Goal: Book appointment/travel/reservation

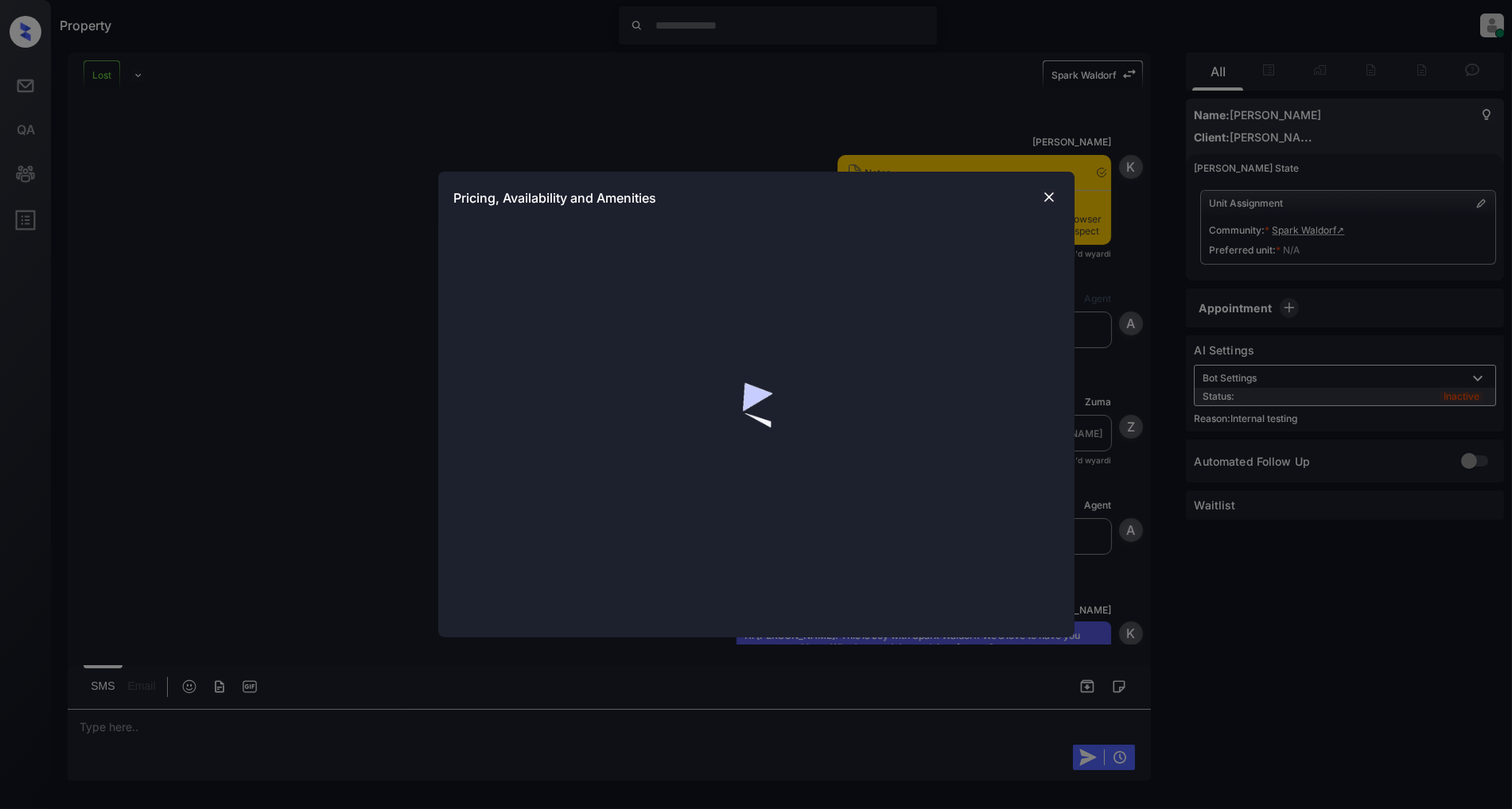
scroll to position [9092, 0]
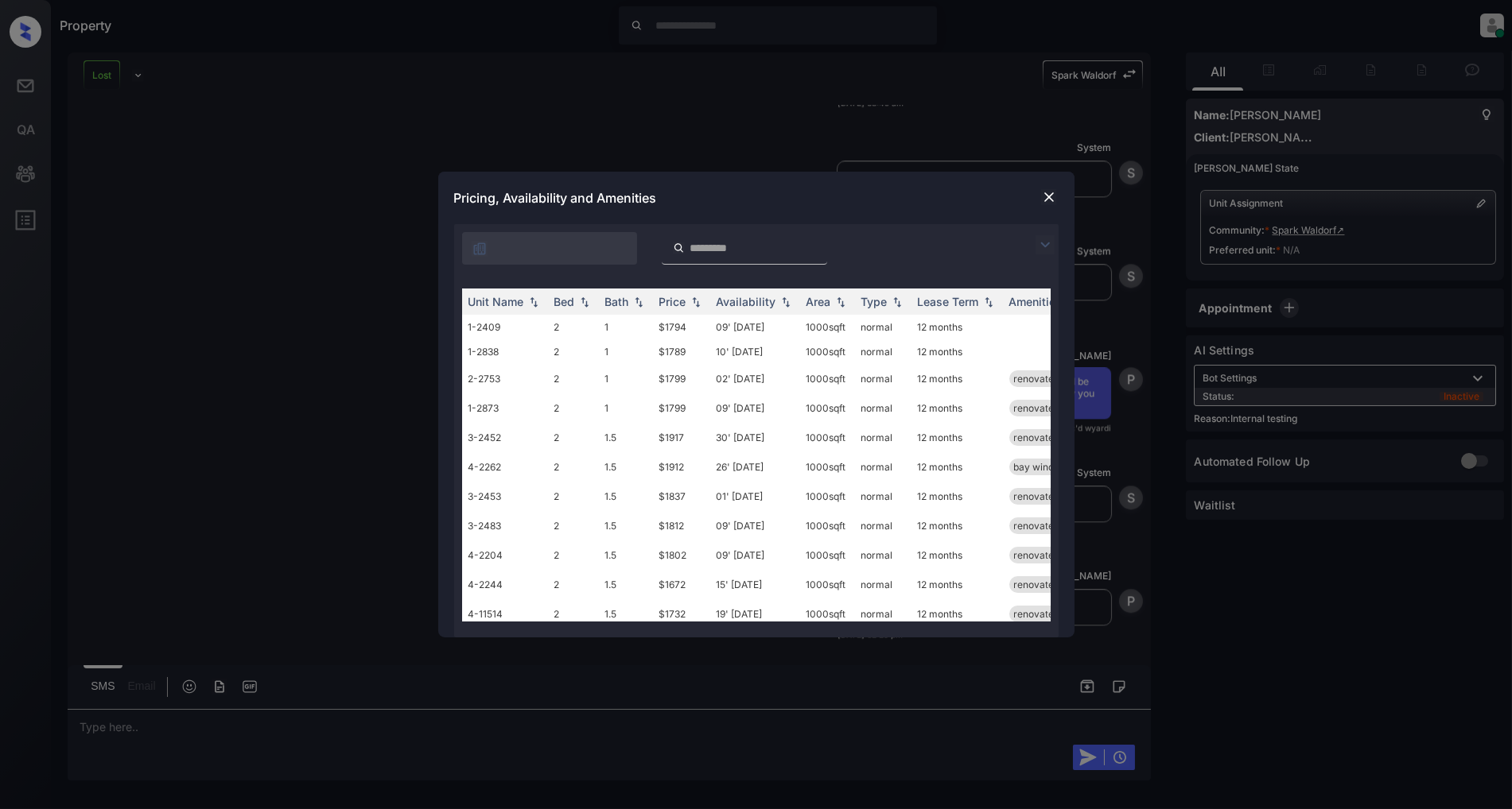
click at [1049, 236] on img at bounding box center [1045, 245] width 19 height 19
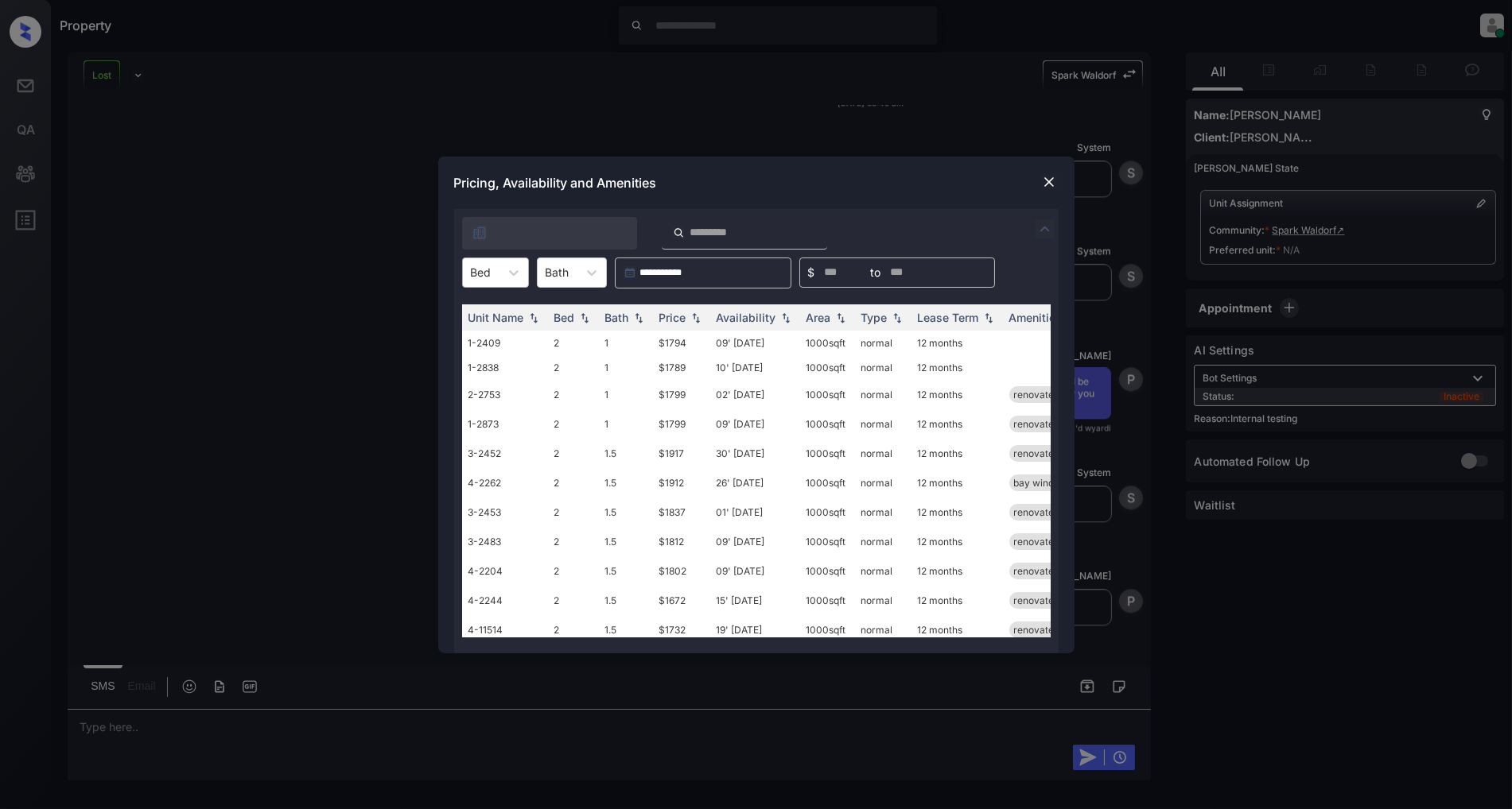
click at [496, 271] on div "Bed" at bounding box center [481, 272] width 37 height 23
click at [468, 346] on div "3" at bounding box center [495, 340] width 67 height 29
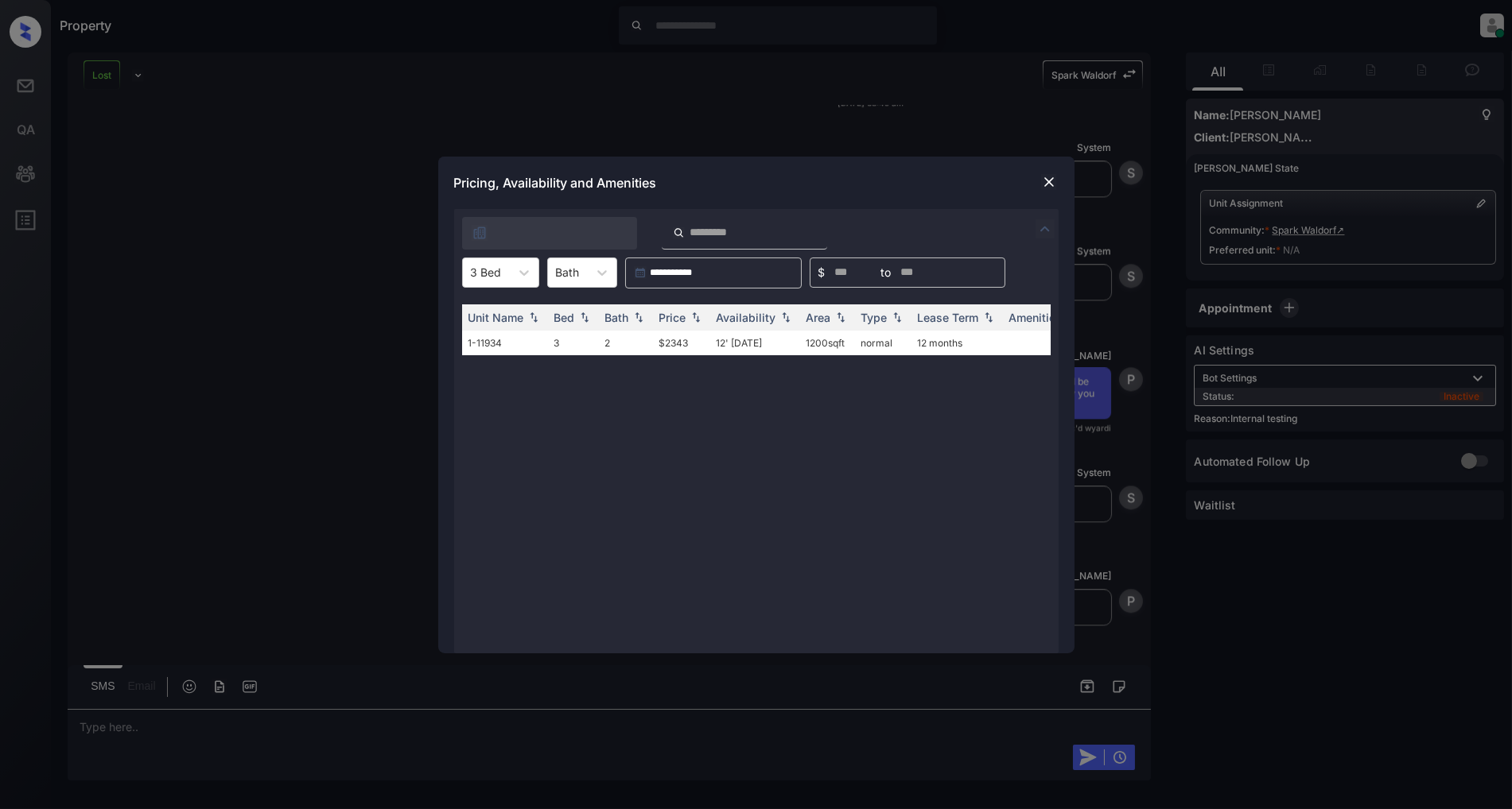
click at [1056, 184] on div at bounding box center [1049, 182] width 19 height 19
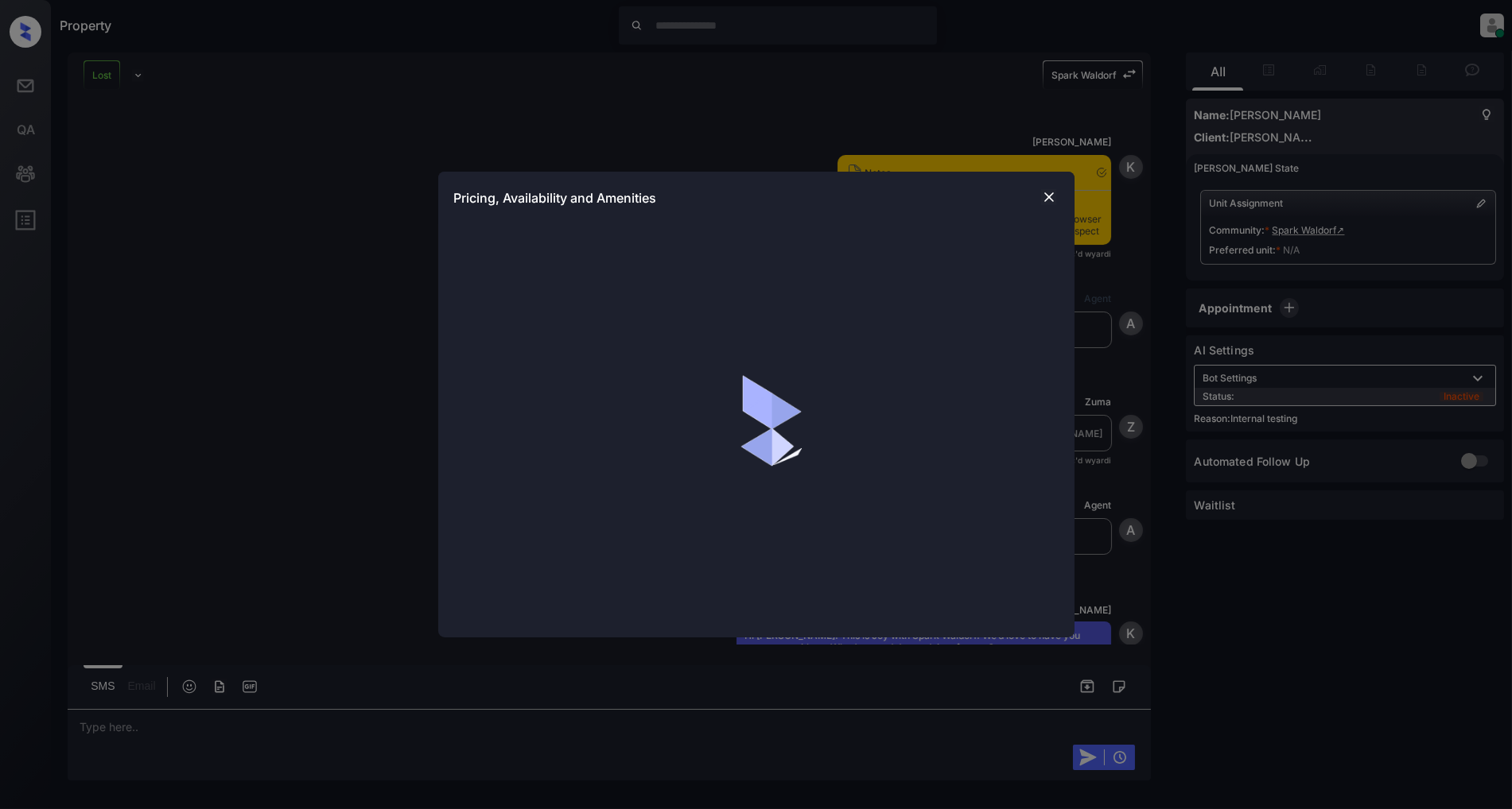
scroll to position [9092, 0]
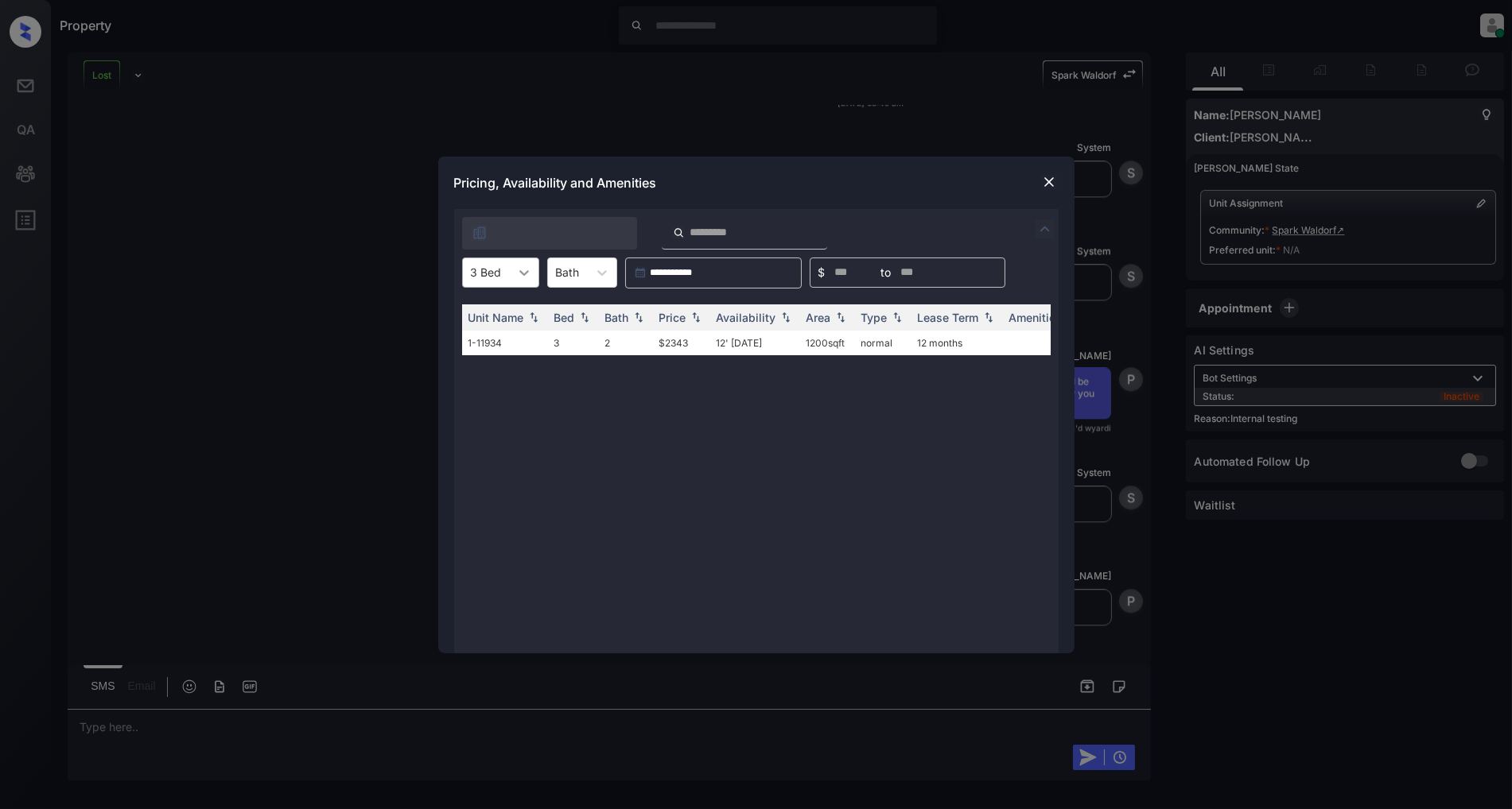
click at [525, 276] on icon at bounding box center [524, 272] width 16 height 16
click at [631, 440] on div "Unit Name Bed Bath Price Availability Area Type Lease Term Amenities 1-11934 3 …" at bounding box center [756, 471] width 589 height 333
click at [788, 401] on div "Unit Name Bed Bath Price Availability Area Type Lease Term Amenities 1-11934 3 …" at bounding box center [756, 471] width 589 height 333
click at [1046, 181] on img at bounding box center [1049, 182] width 16 height 16
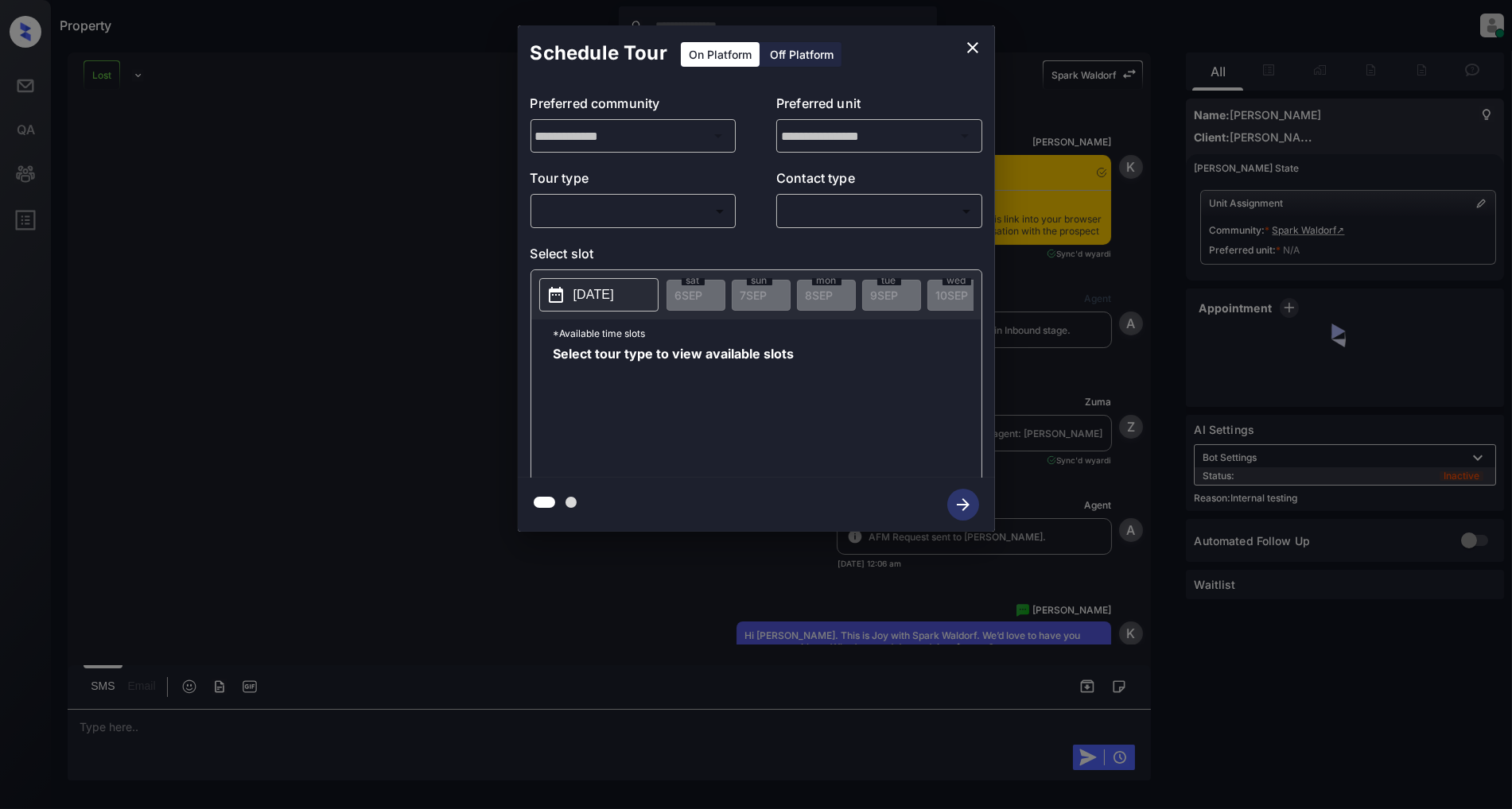
scroll to position [9092, 0]
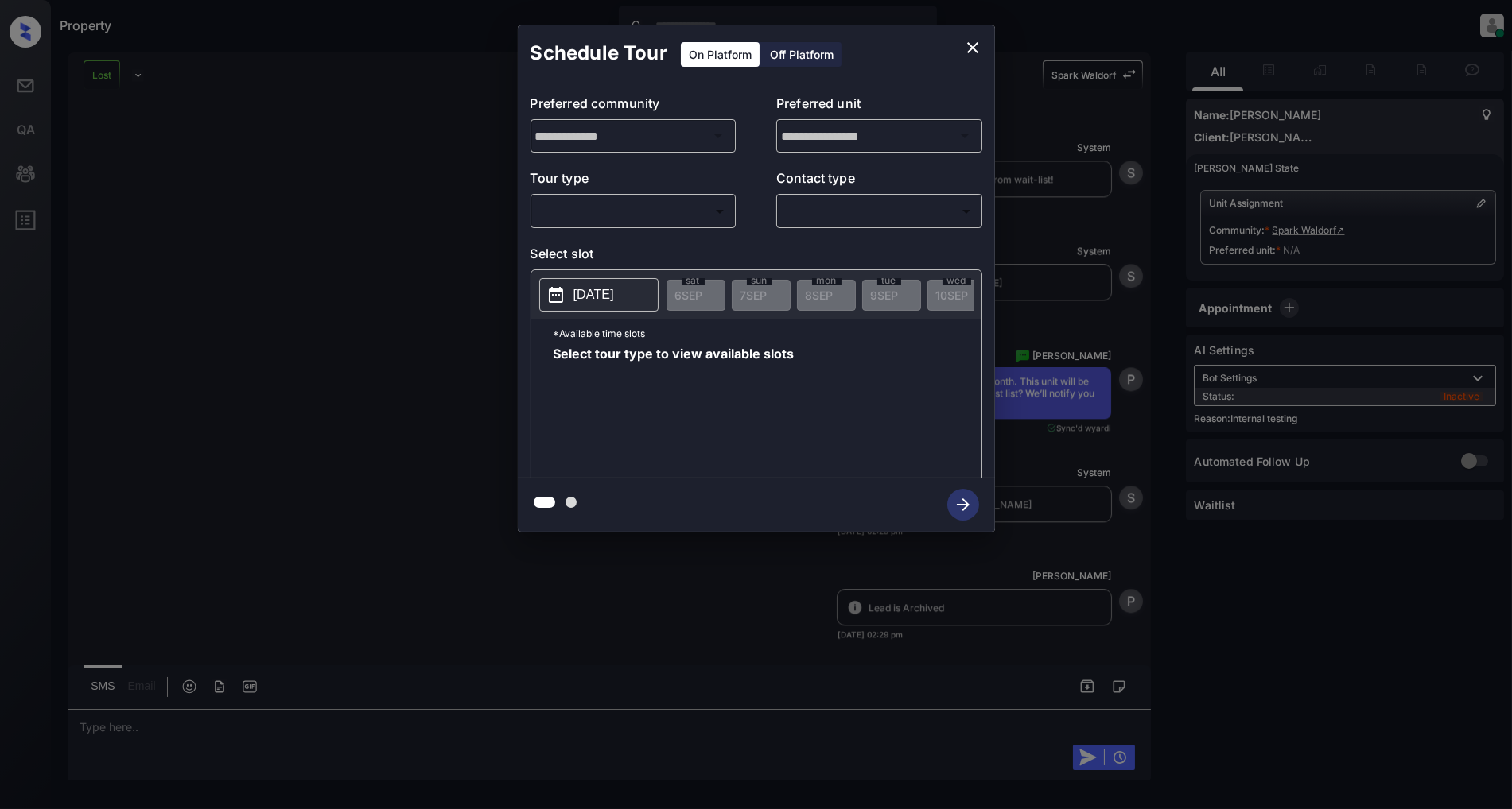
click at [598, 220] on body "Property [PERSON_NAME] Online Set yourself offline Set yourself on break Profil…" at bounding box center [756, 404] width 1512 height 809
click at [591, 241] on li "In Person" at bounding box center [632, 247] width 195 height 29
type input "********"
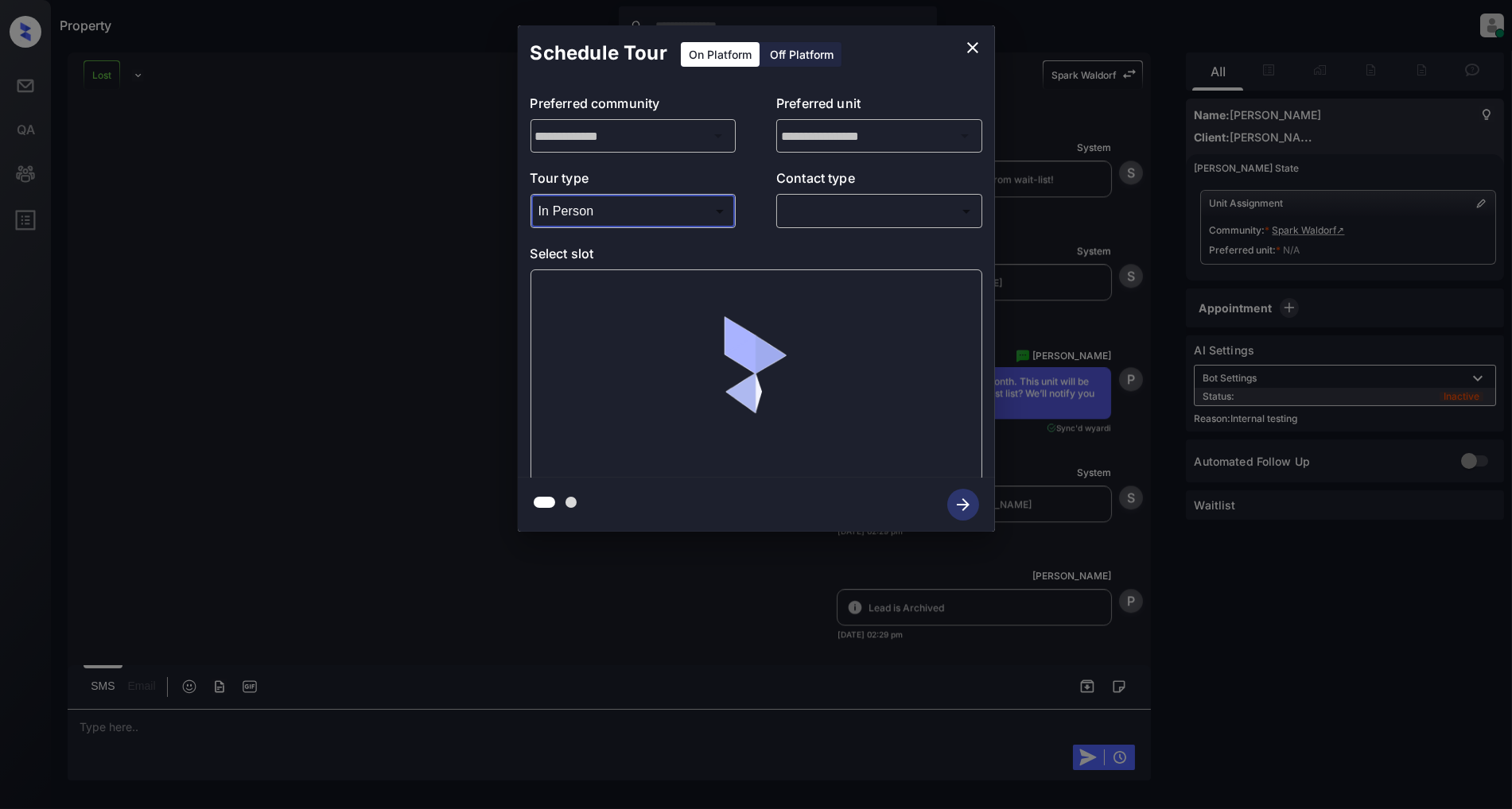
click at [902, 217] on body "Property Patrick Deasis Online Set yourself offline Set yourself on break Profi…" at bounding box center [756, 404] width 1512 height 809
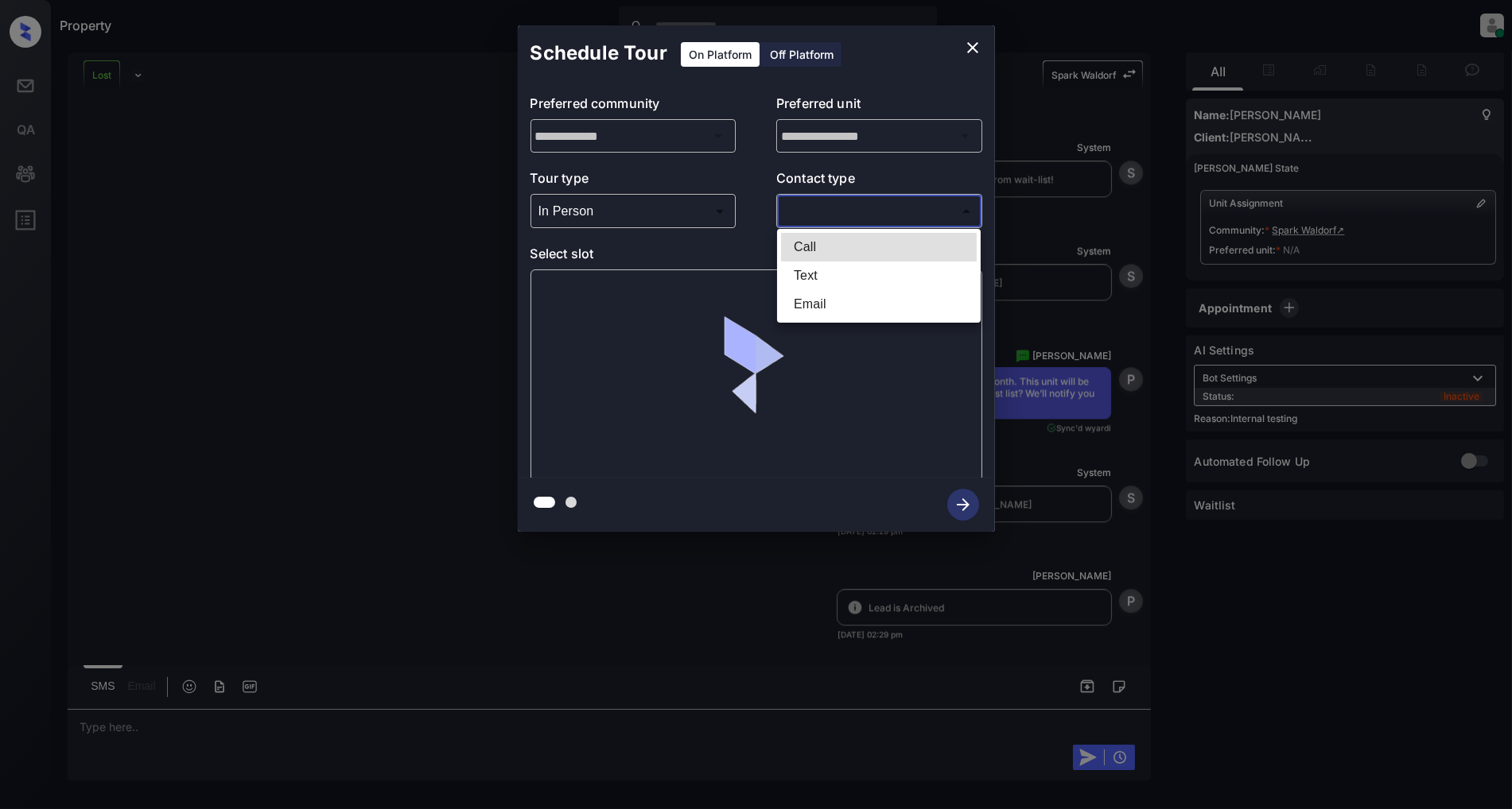
click at [816, 271] on li "Text" at bounding box center [878, 276] width 195 height 29
type input "****"
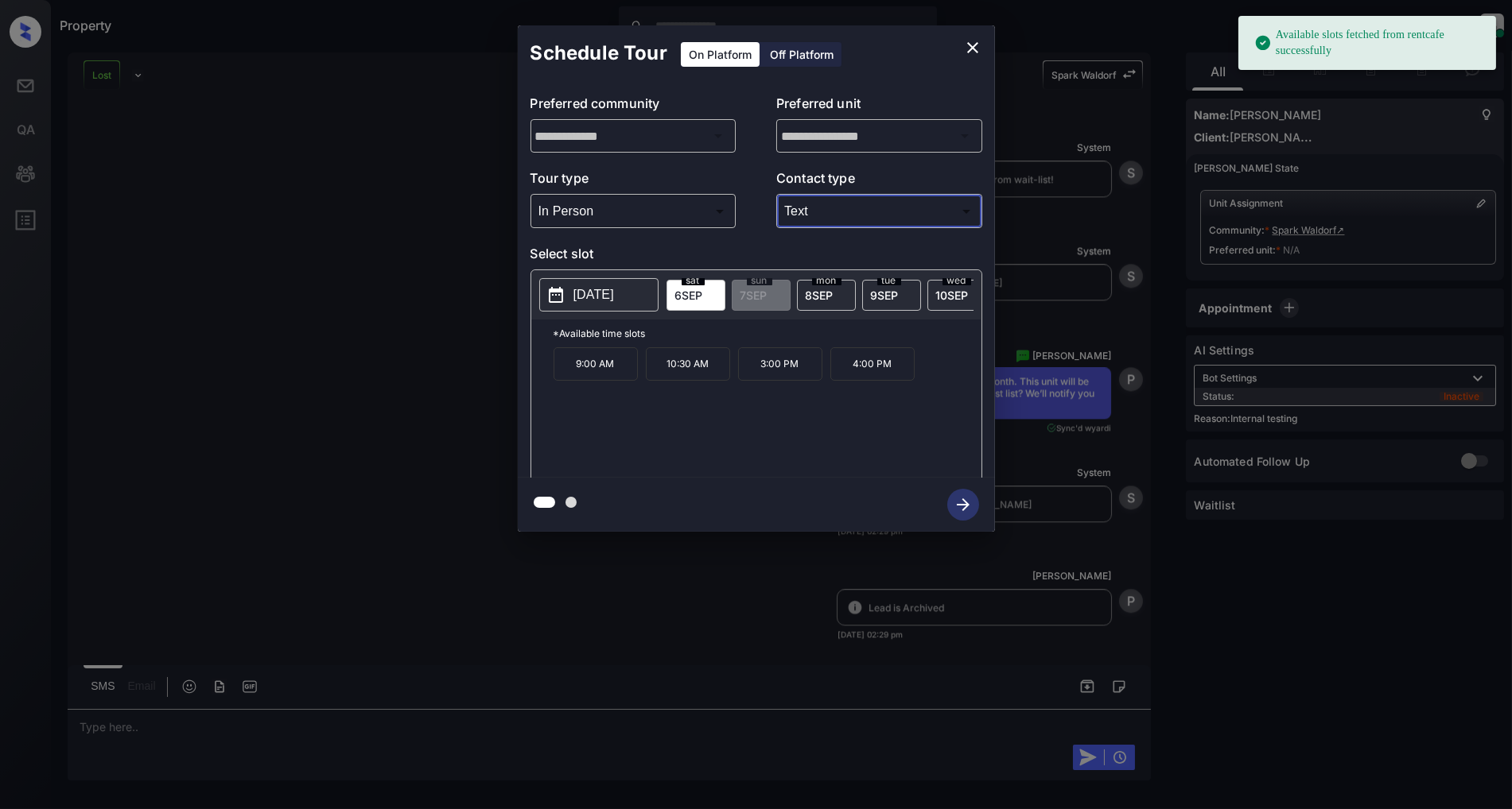
click at [586, 292] on p "2025-09-06" at bounding box center [594, 295] width 40 height 19
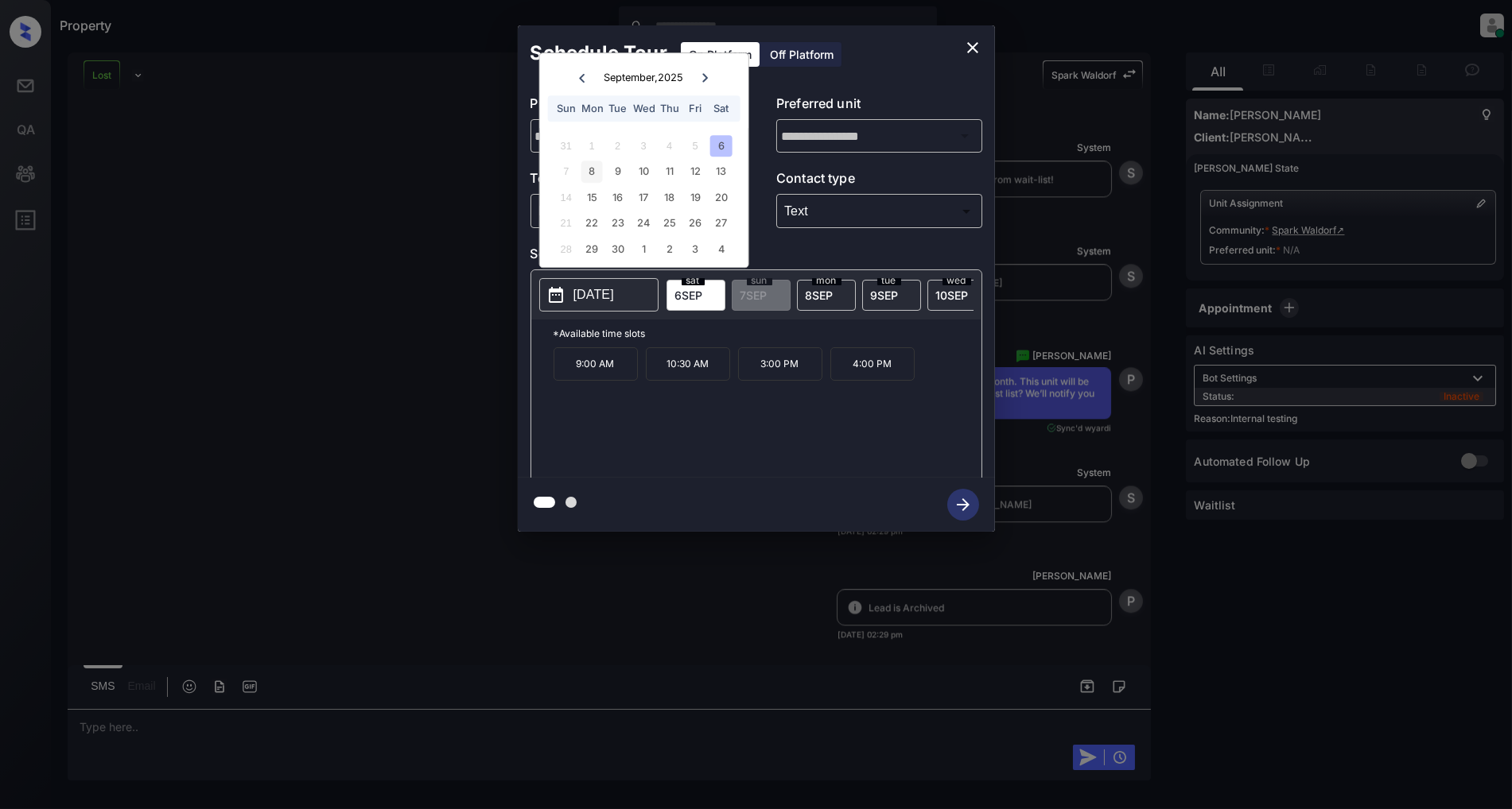
click at [590, 167] on div "8" at bounding box center [592, 172] width 22 height 22
click at [724, 151] on div "6" at bounding box center [721, 145] width 22 height 22
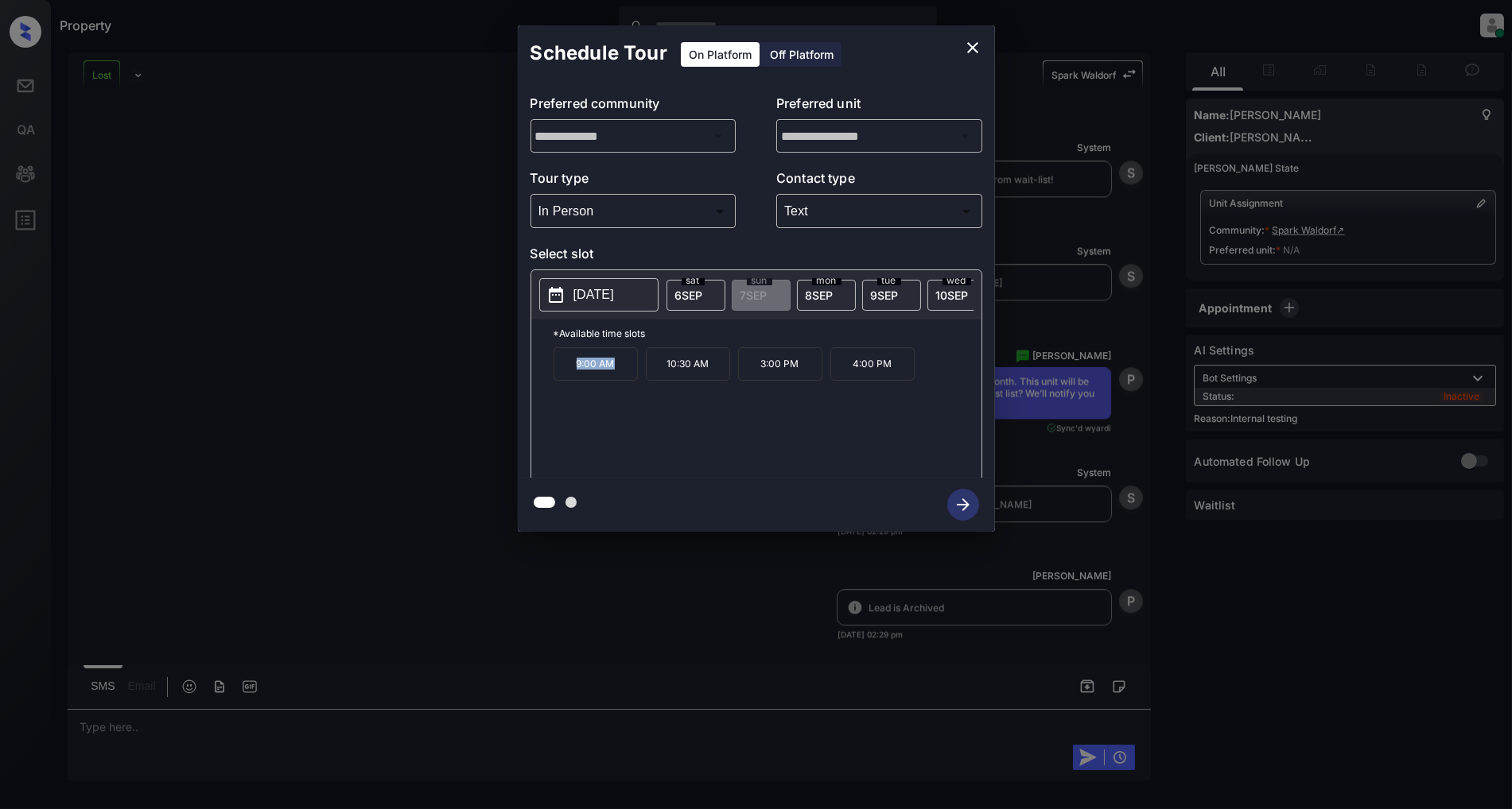
drag, startPoint x: 629, startPoint y: 375, endPoint x: 514, endPoint y: 371, distance: 115.1
click at [514, 371] on div "**********" at bounding box center [756, 278] width 1512 height 557
copy p "9:00 AM"
click at [703, 378] on p "10:30 AM" at bounding box center [688, 364] width 84 height 33
click at [755, 466] on div "9:00 AM 10:30 AM 3:00 PM 4:00 PM" at bounding box center [767, 411] width 427 height 127
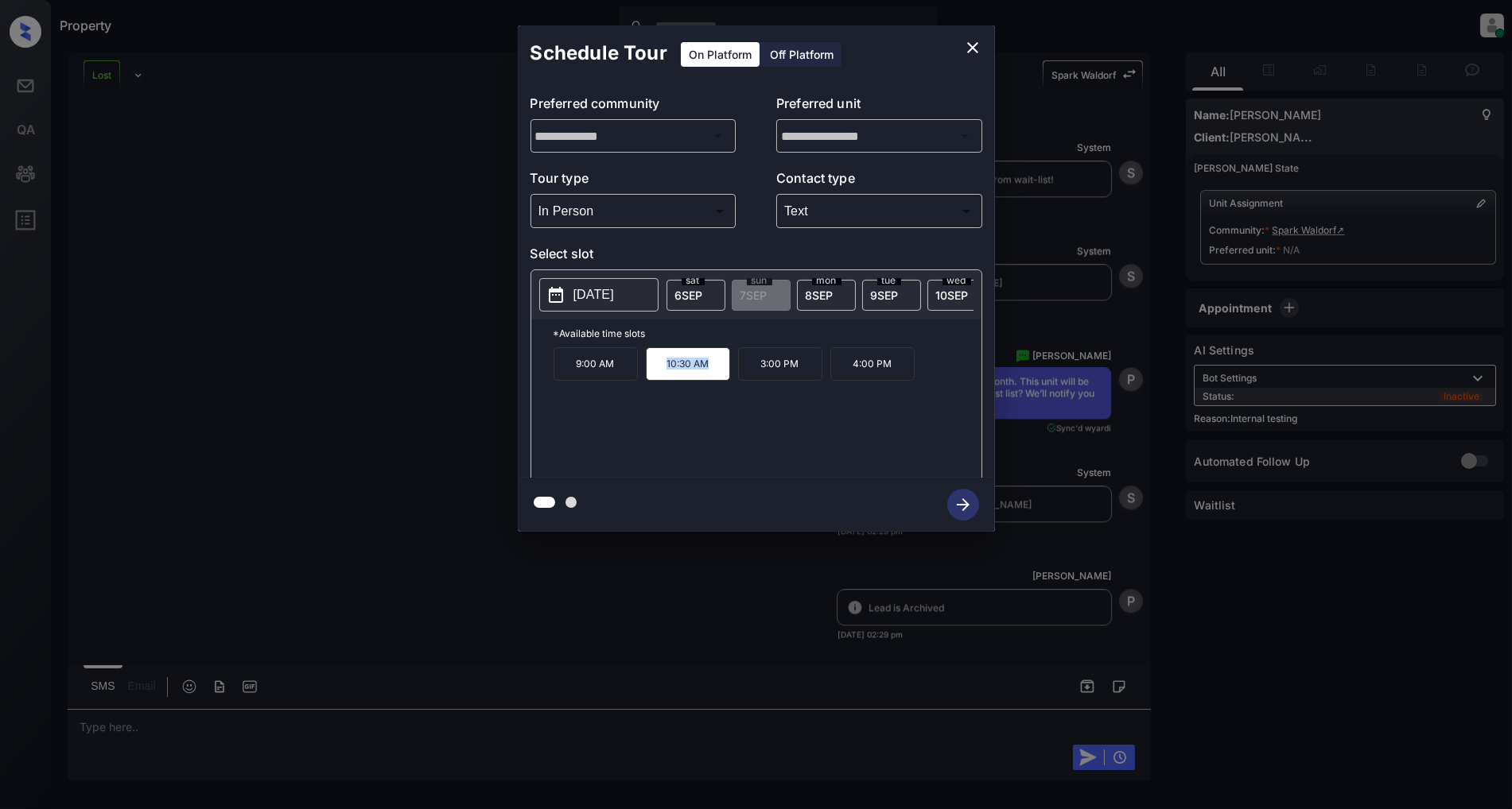
drag, startPoint x: 717, startPoint y: 383, endPoint x: 656, endPoint y: 383, distance: 61.0
click at [656, 381] on p "10:30 AM" at bounding box center [688, 364] width 84 height 33
copy p "10:30 AM"
drag, startPoint x: 802, startPoint y: 378, endPoint x: 738, endPoint y: 382, distance: 64.1
click at [738, 381] on p "3:00 PM" at bounding box center [780, 364] width 84 height 33
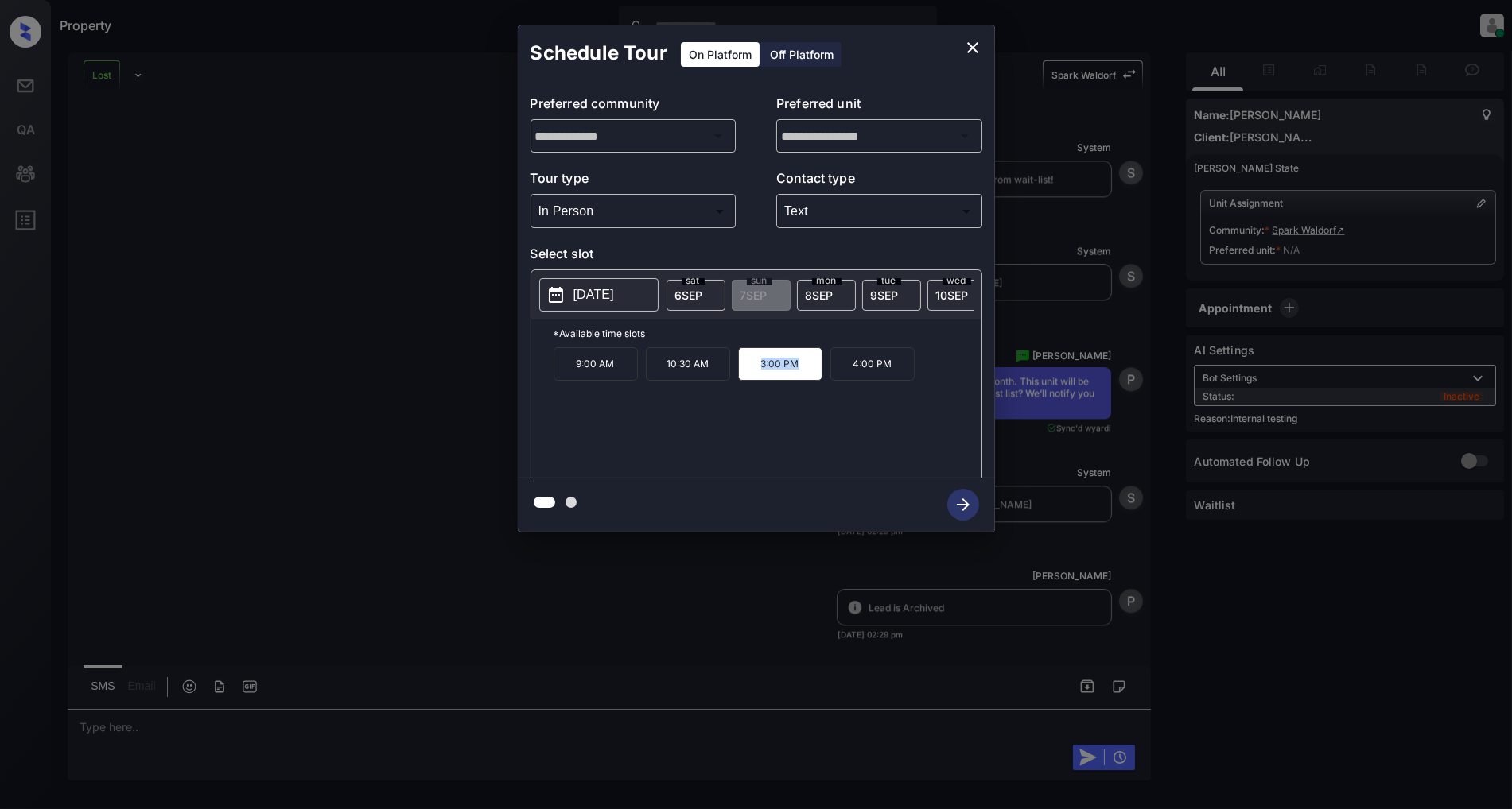
copy p "3:00 PM"
click at [965, 39] on icon "close" at bounding box center [972, 48] width 19 height 19
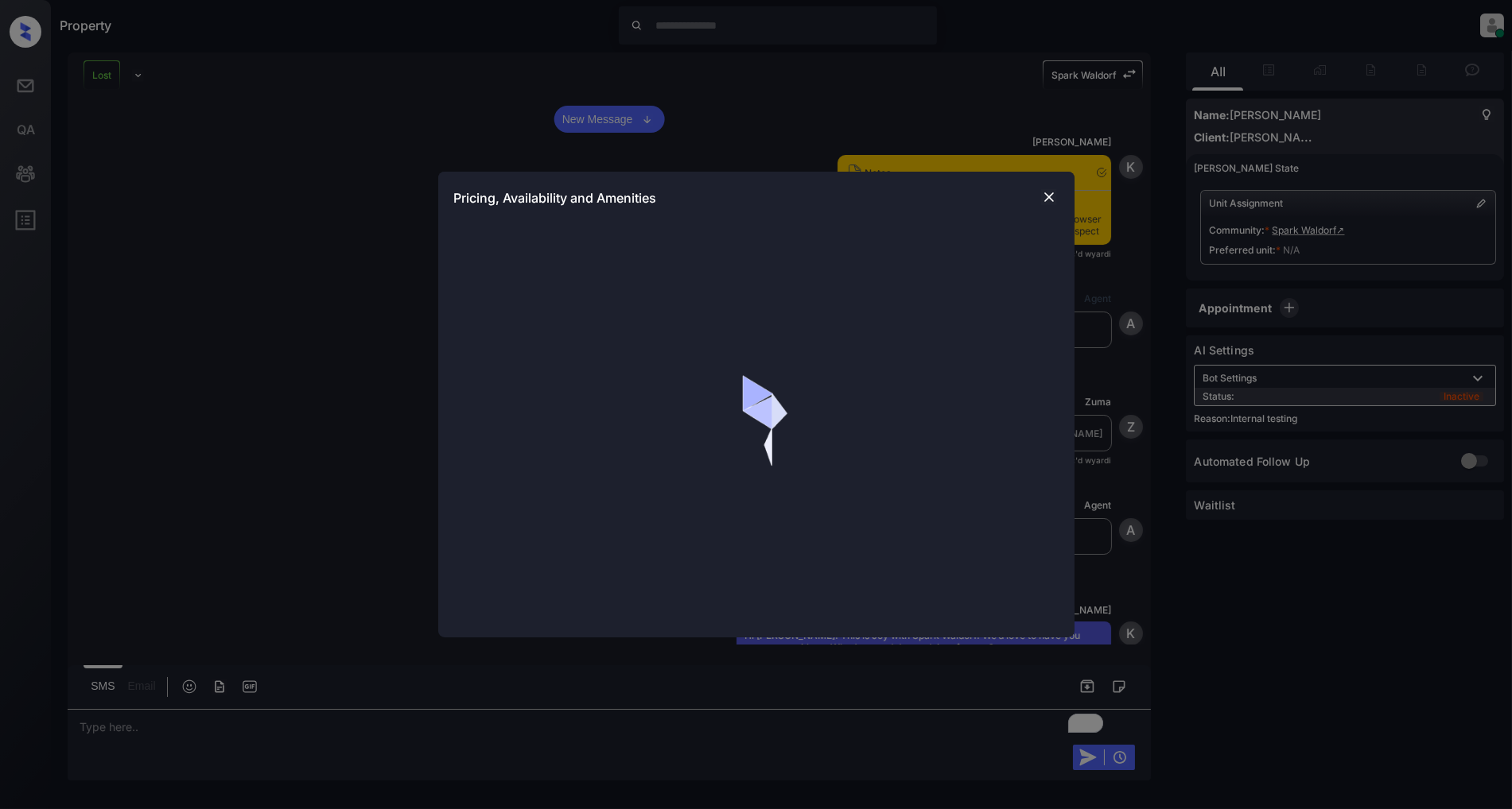
scroll to position [9993, 0]
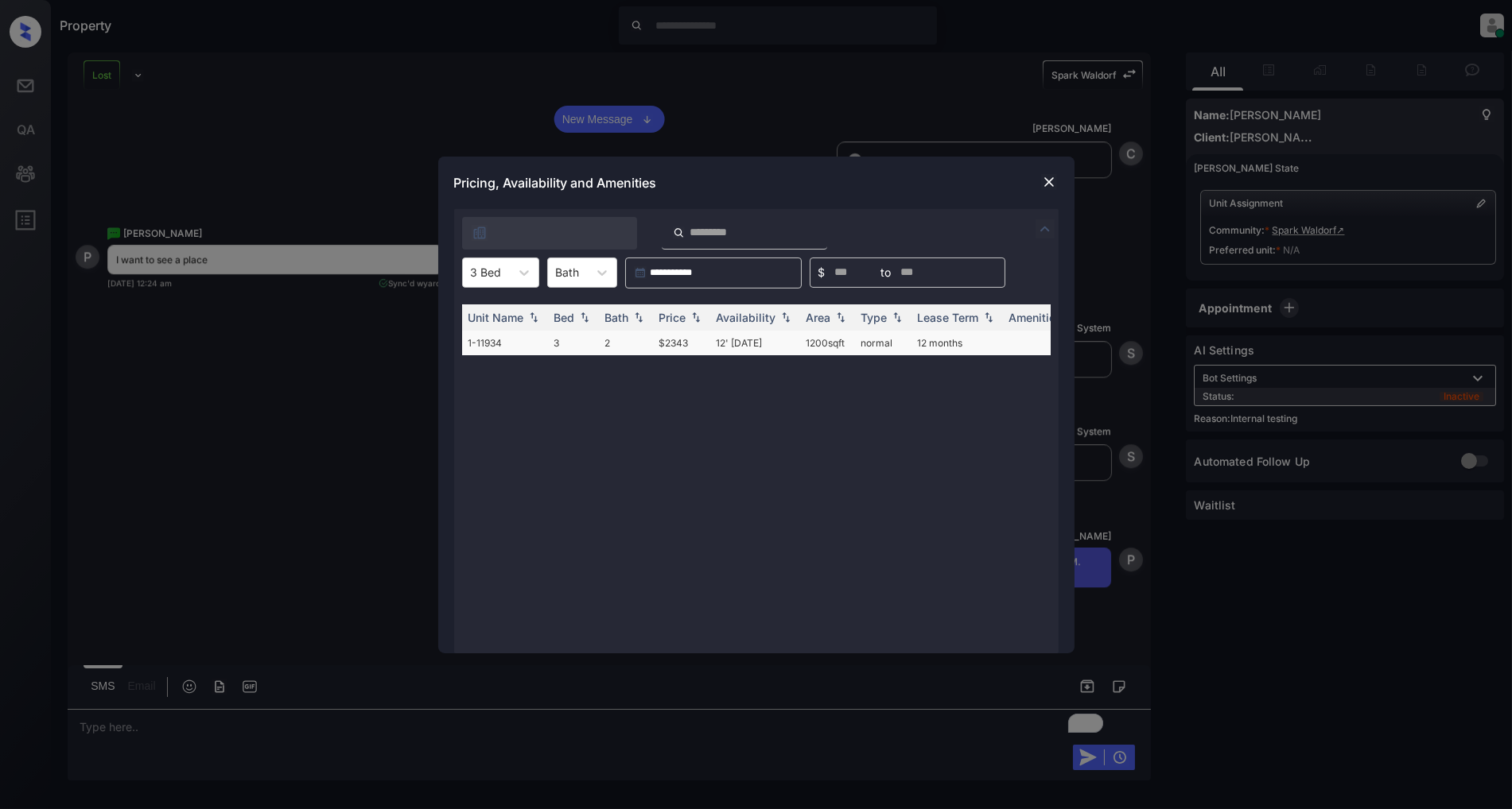
click at [548, 341] on td "3" at bounding box center [573, 343] width 51 height 25
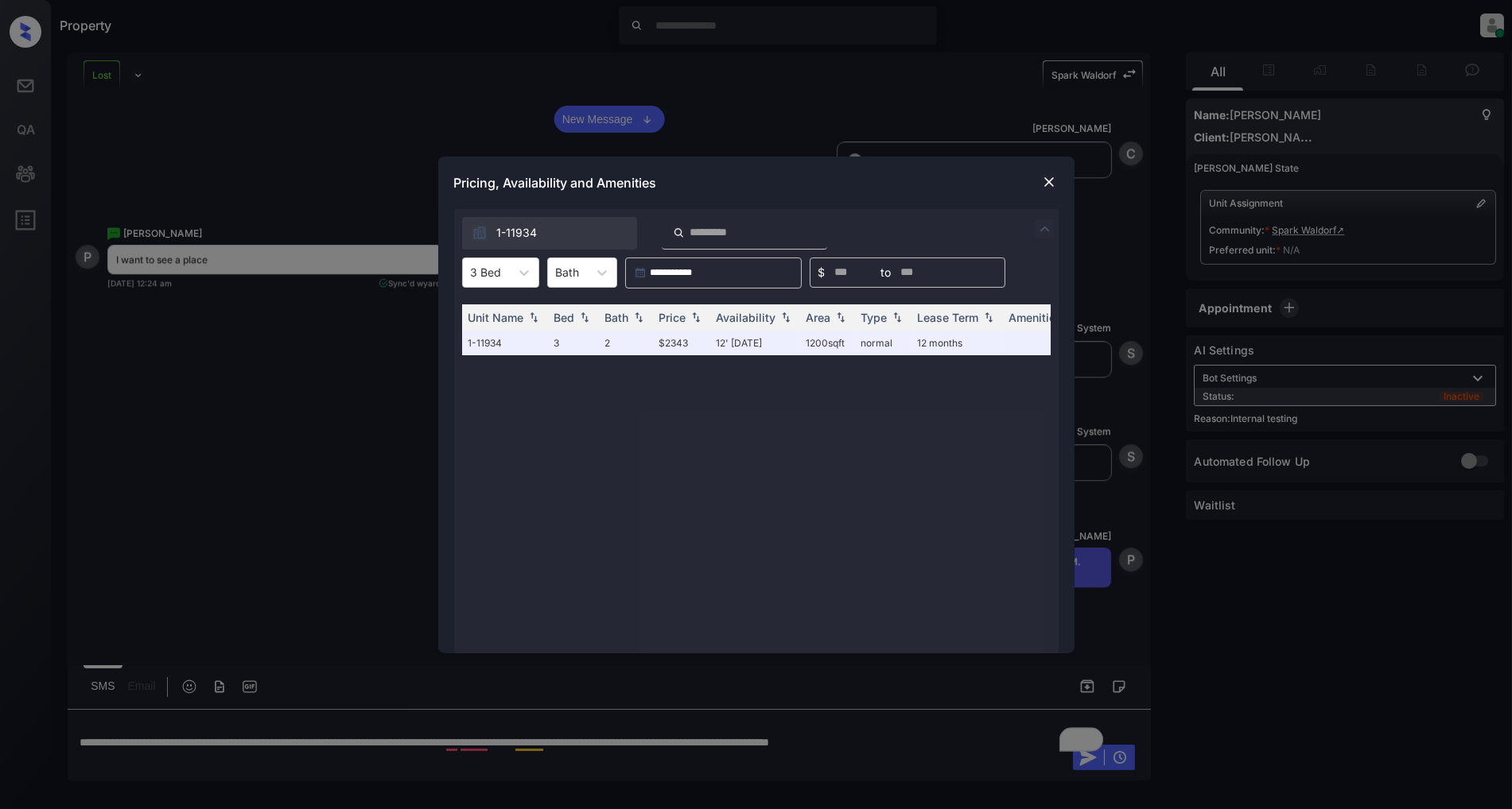
click at [1040, 183] on div at bounding box center [1049, 182] width 19 height 19
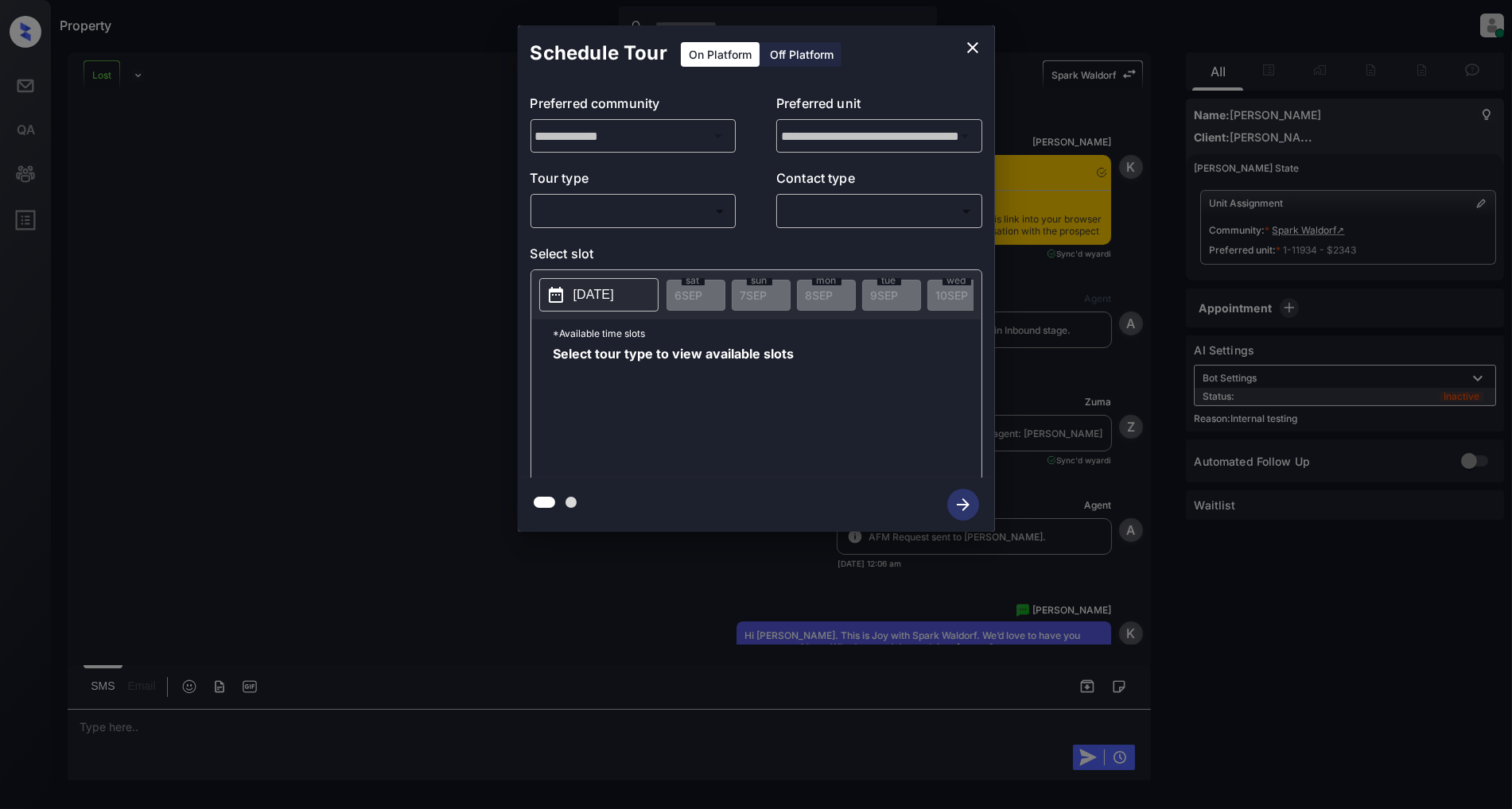
scroll to position [10606, 0]
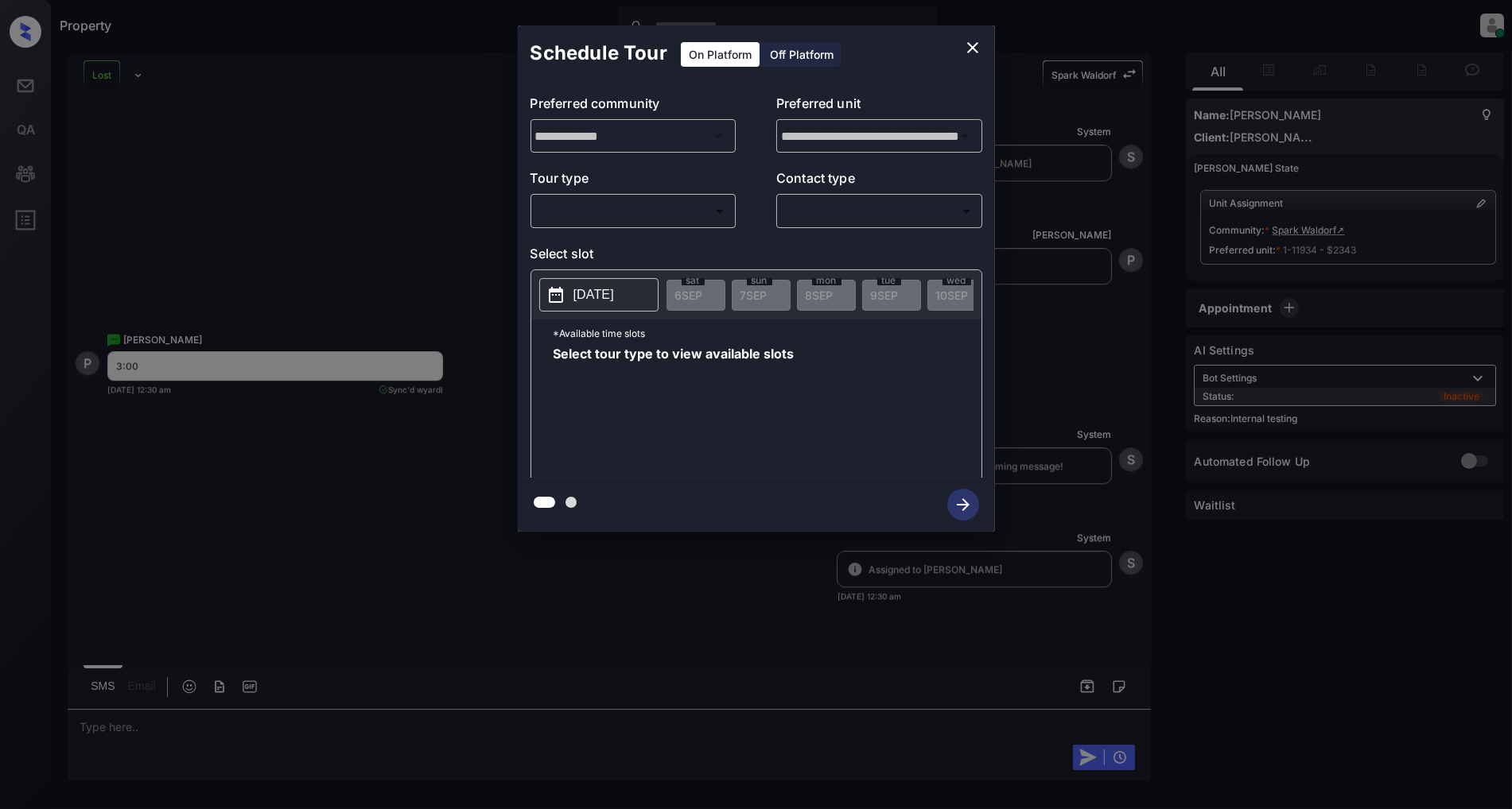
click at [569, 205] on body "Property Patrick Deasis Online Set yourself offline Set yourself on break Profi…" at bounding box center [756, 404] width 1512 height 809
click at [612, 256] on li "In Person" at bounding box center [632, 247] width 195 height 29
type input "********"
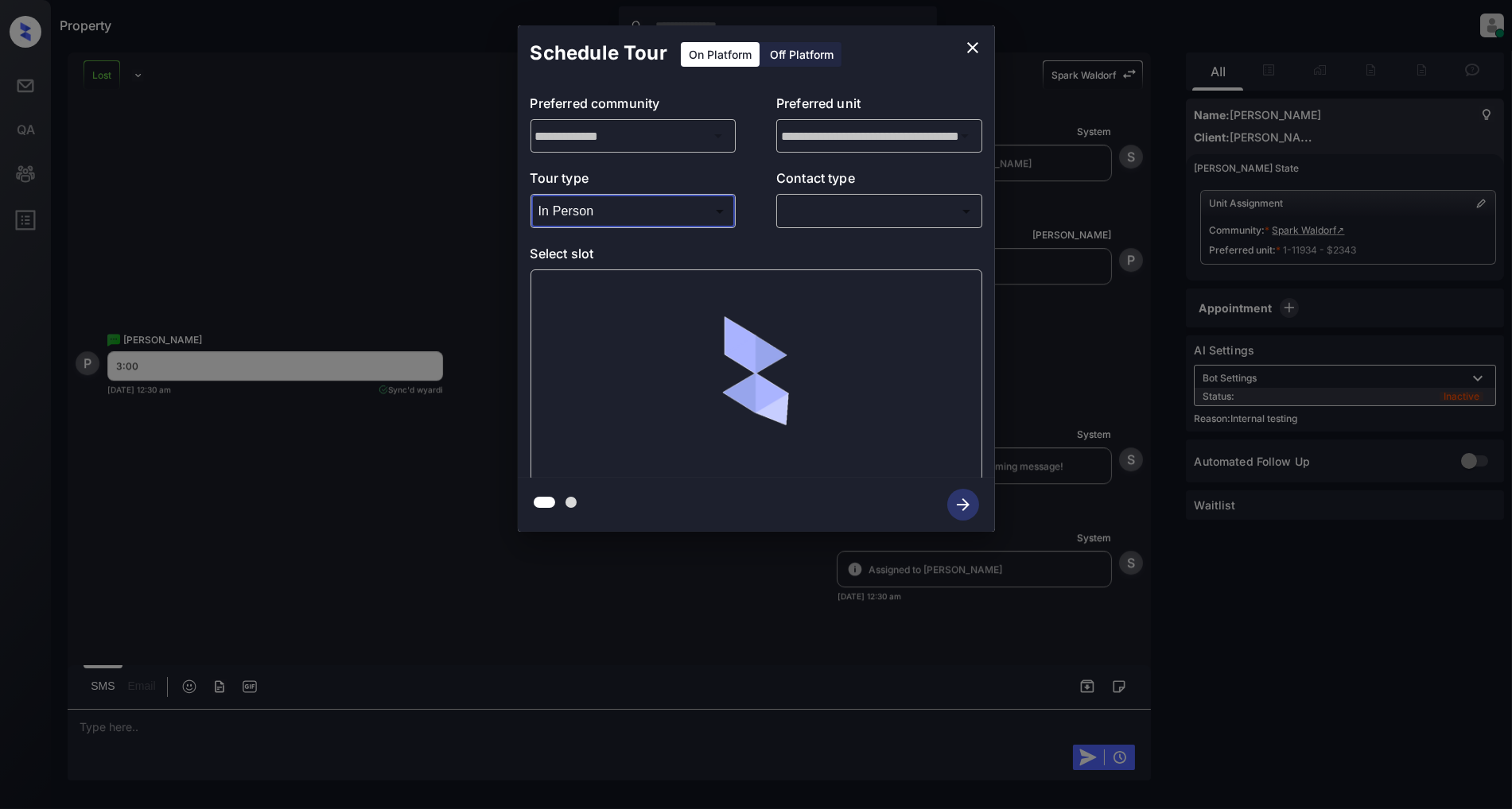
click at [869, 209] on body "Property Patrick Deasis Online Set yourself offline Set yourself on break Profi…" at bounding box center [756, 404] width 1512 height 809
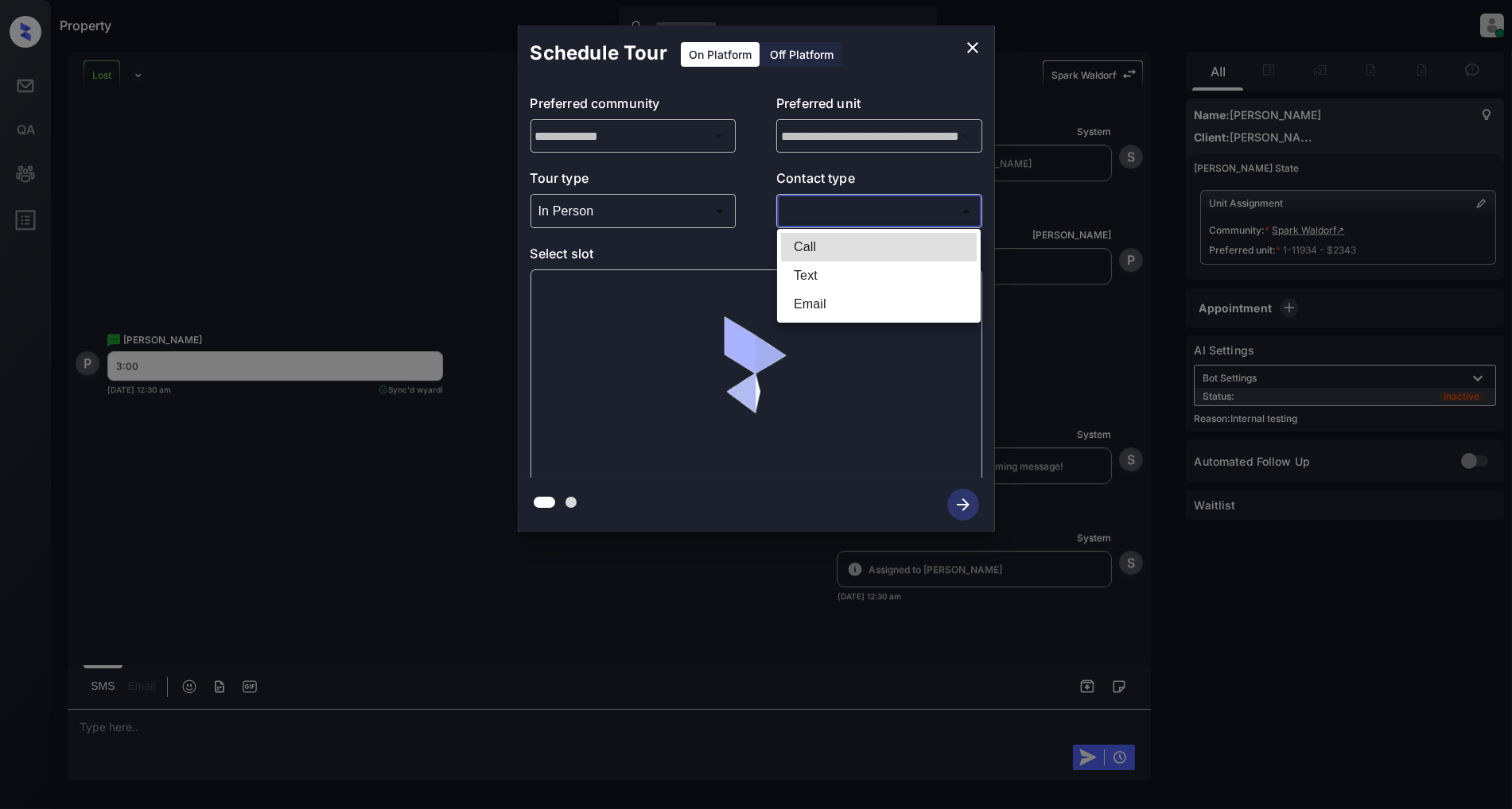
click at [844, 280] on li "Text" at bounding box center [878, 276] width 195 height 29
type input "****"
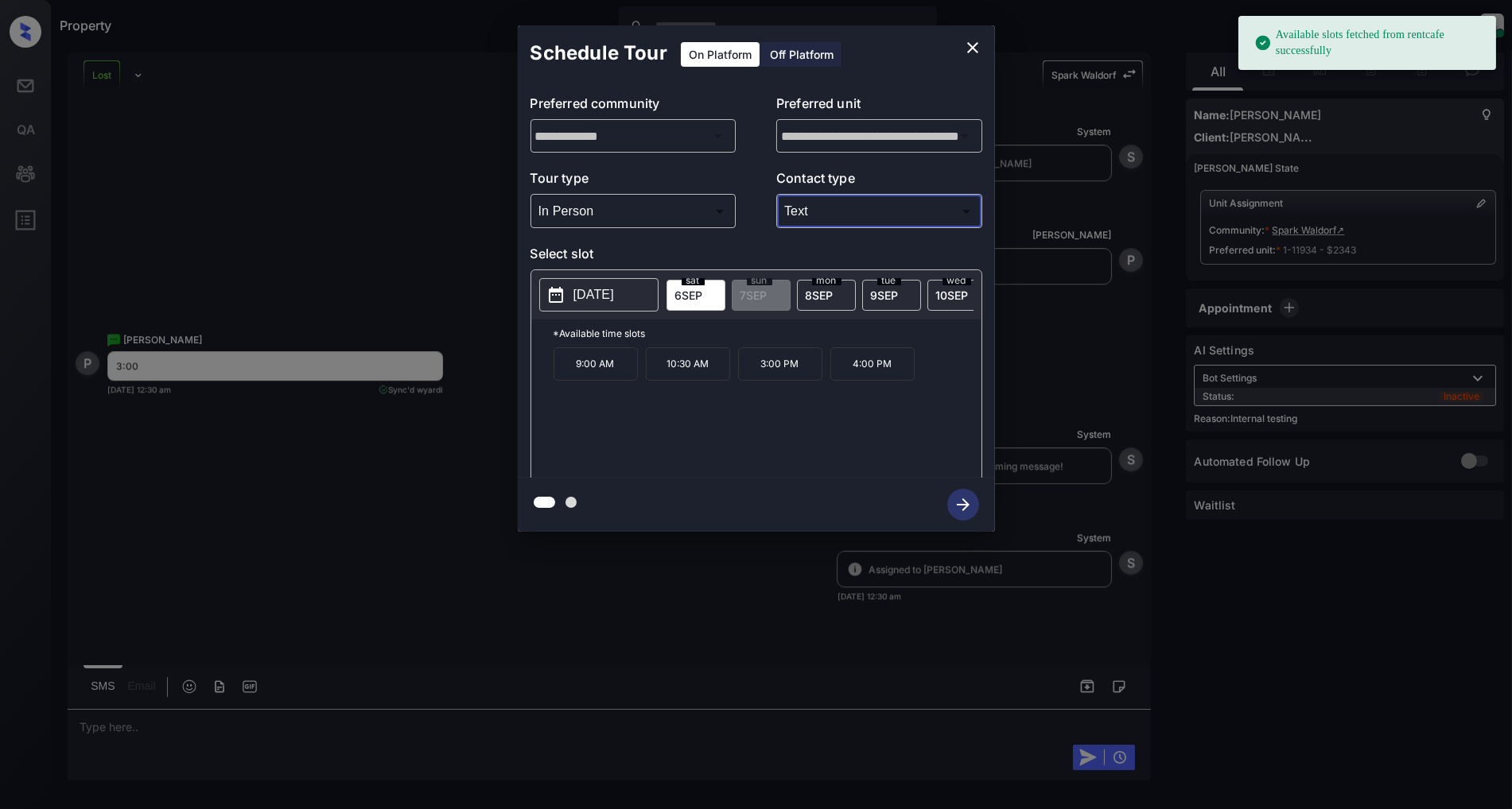
click at [796, 370] on p "3:00 PM" at bounding box center [780, 364] width 84 height 33
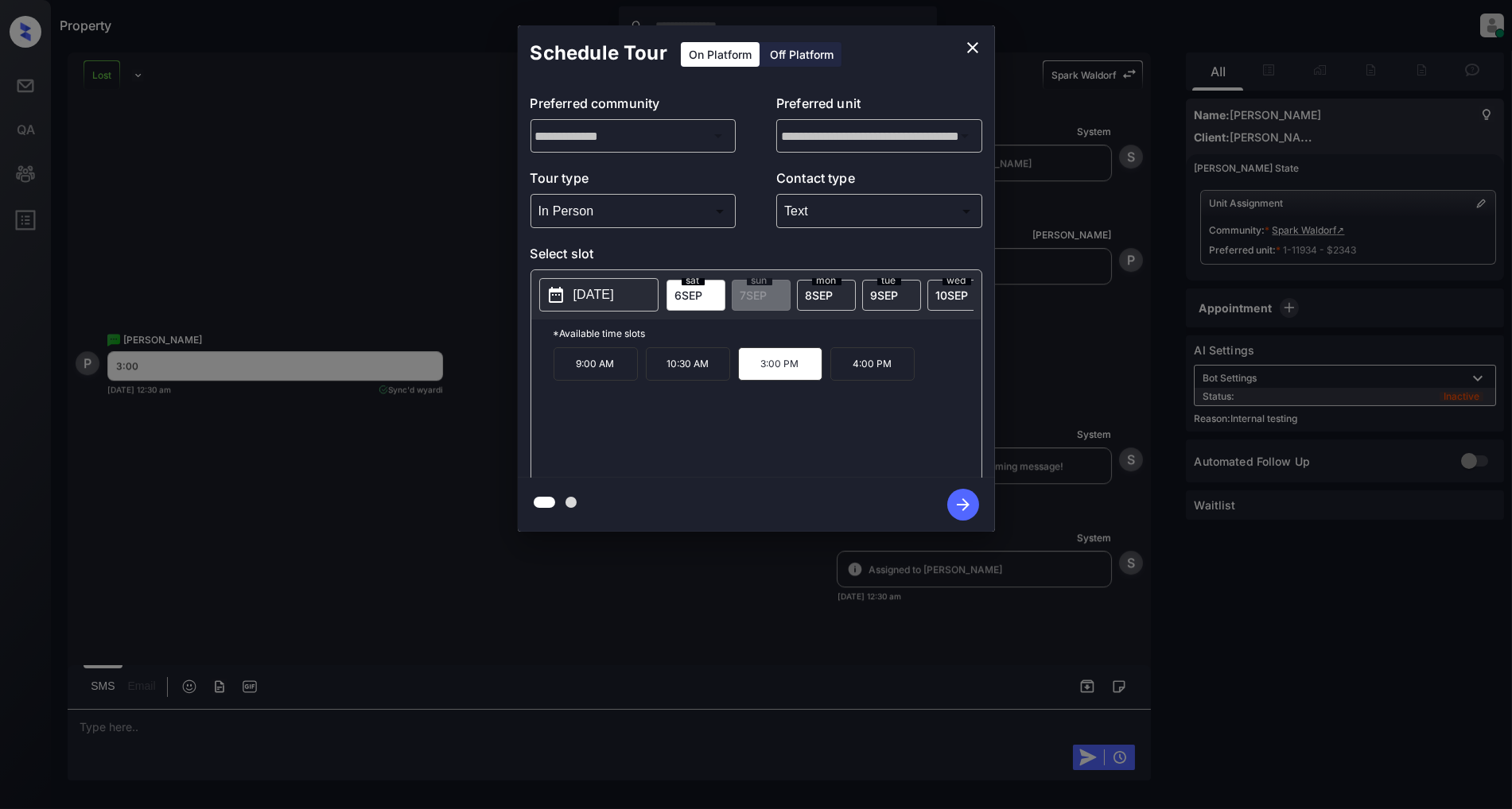
click at [956, 503] on icon "button" at bounding box center [963, 504] width 32 height 32
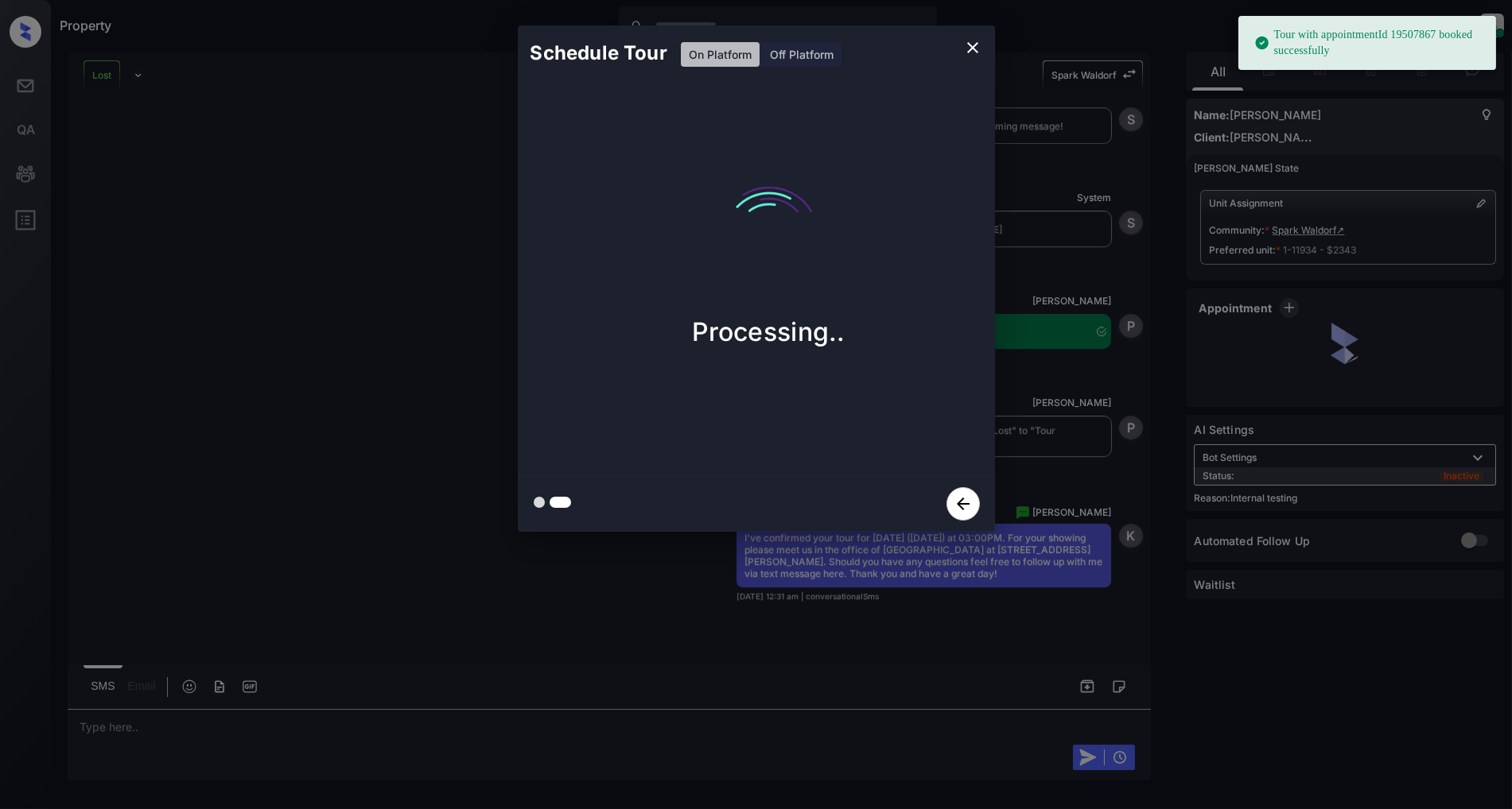
scroll to position [10945, 0]
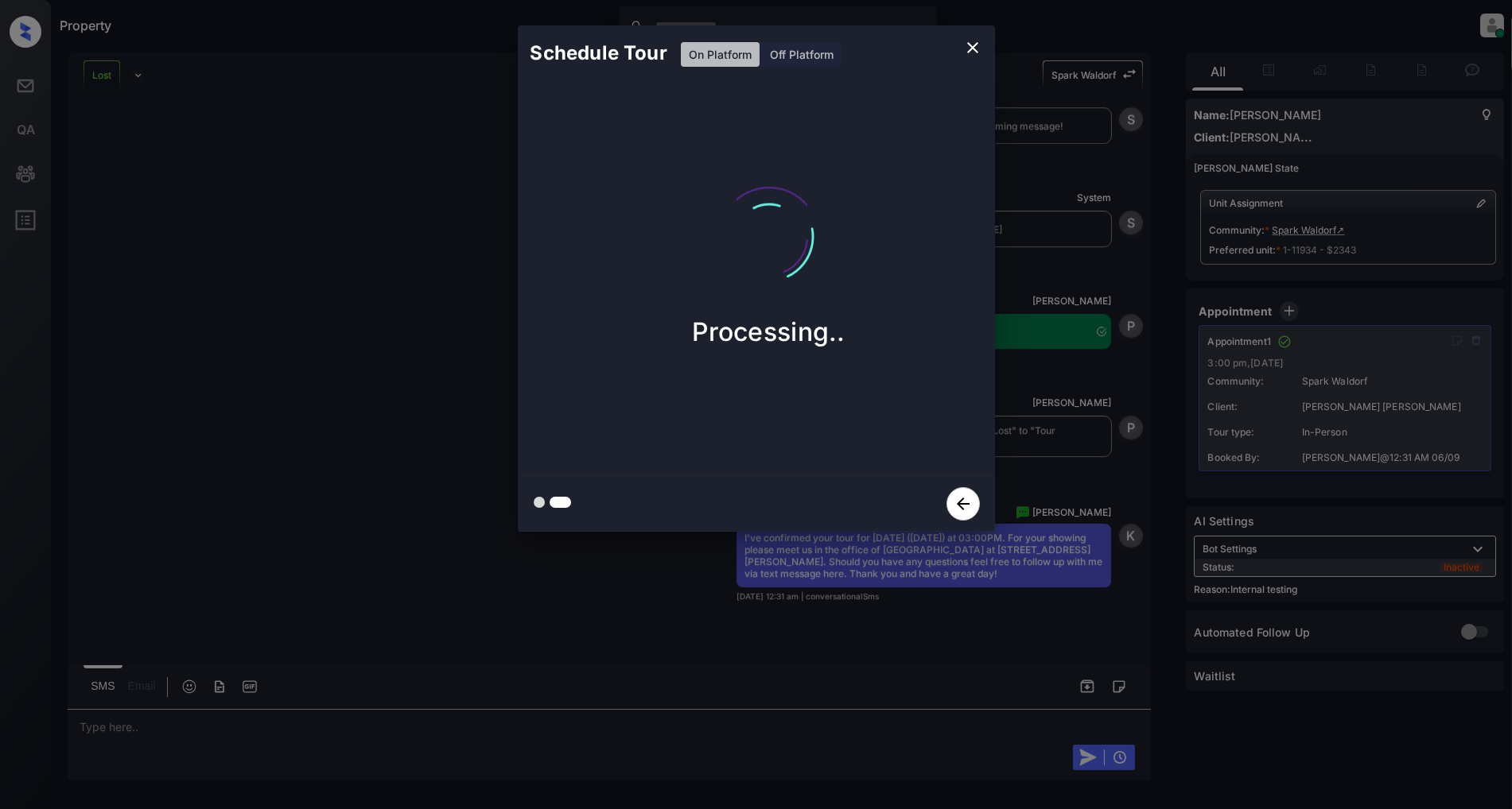
click at [954, 46] on div "Schedule Tour On Platform Off Platform" at bounding box center [756, 53] width 477 height 56
click at [975, 49] on icon "close" at bounding box center [972, 48] width 19 height 19
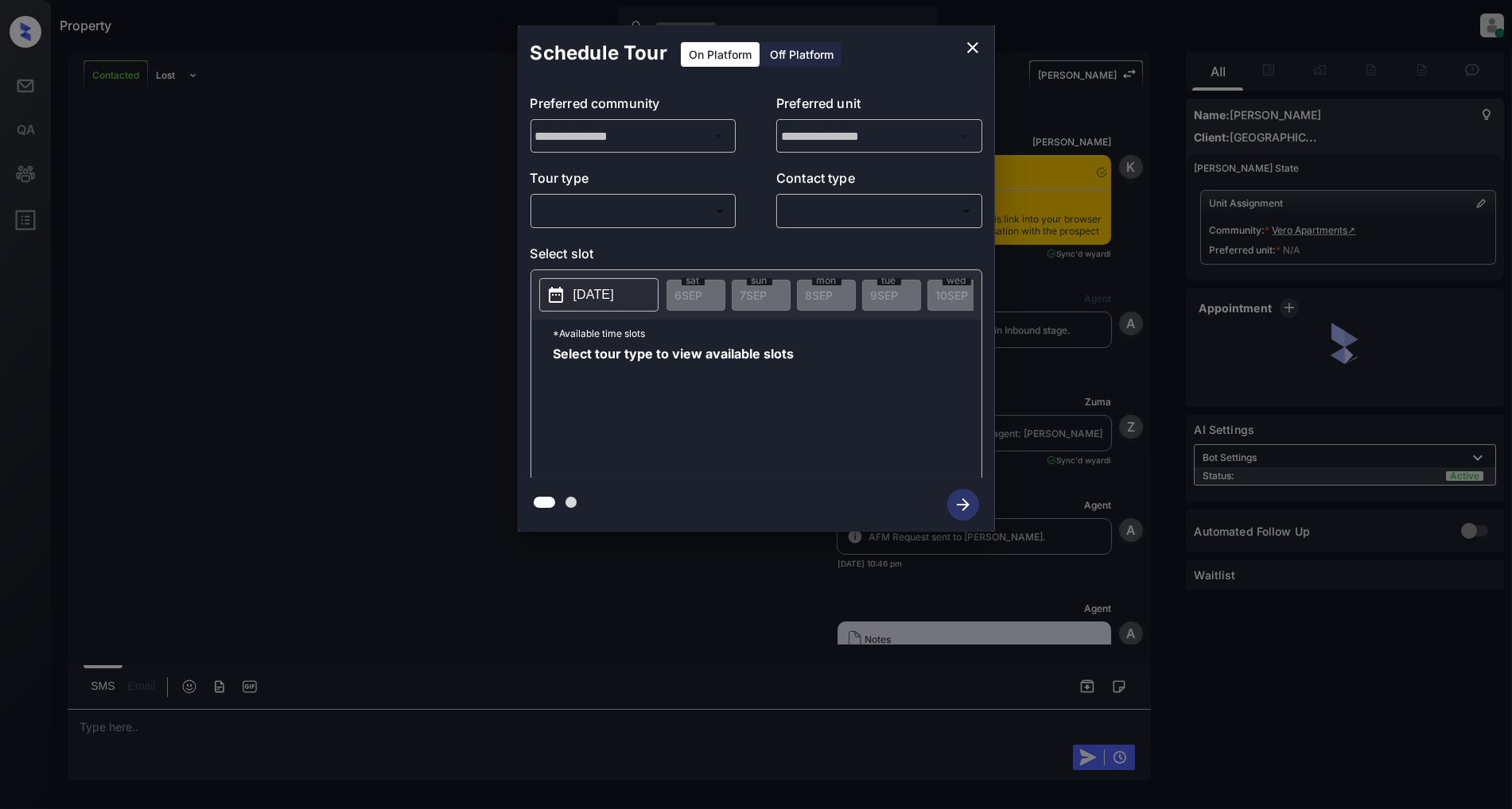
scroll to position [3291, 0]
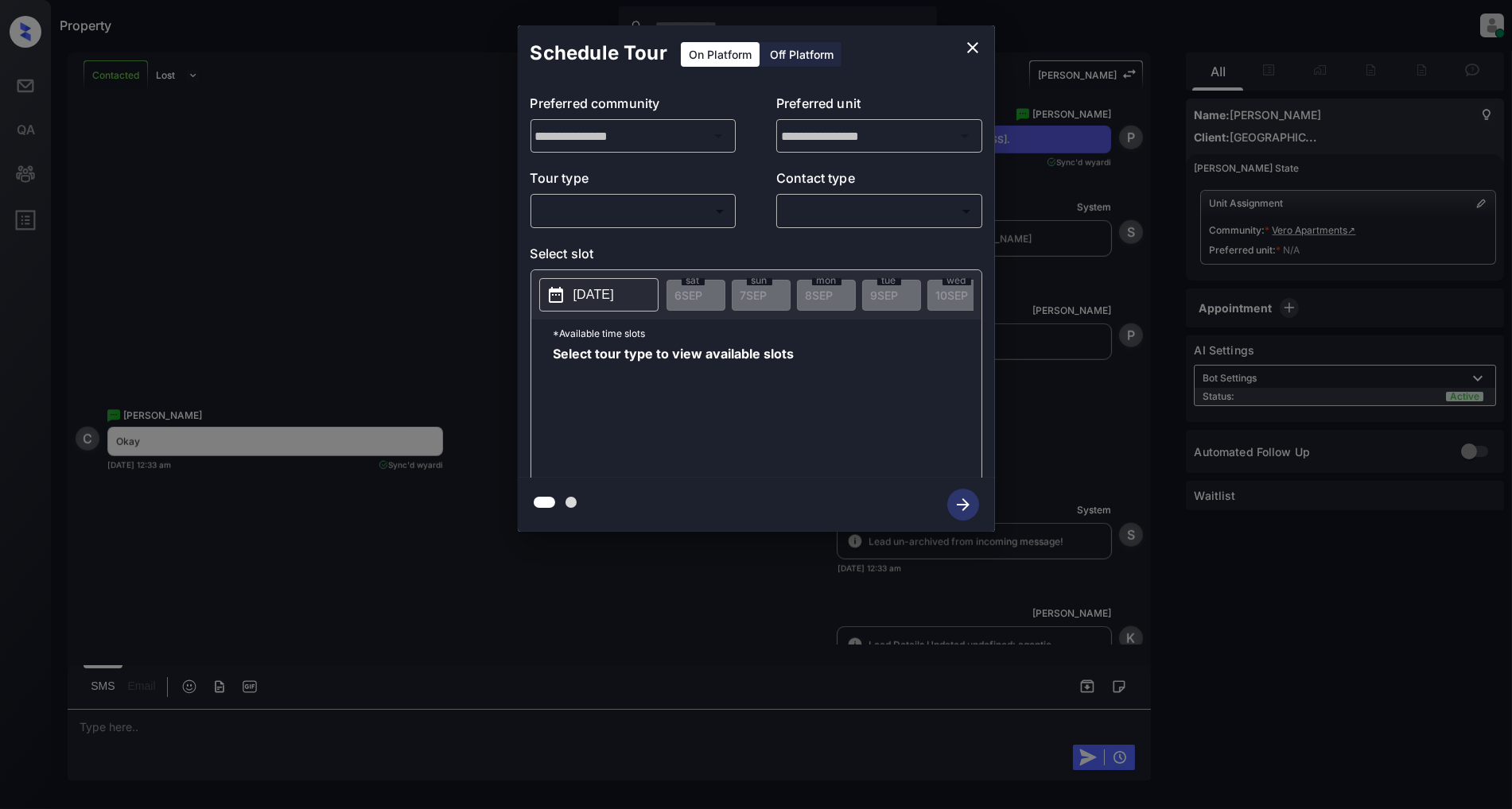
click at [651, 211] on body "Property [PERSON_NAME] Online Set yourself offline Set yourself on break Profil…" at bounding box center [756, 404] width 1512 height 809
click at [610, 238] on li "In Person" at bounding box center [632, 247] width 195 height 29
type input "********"
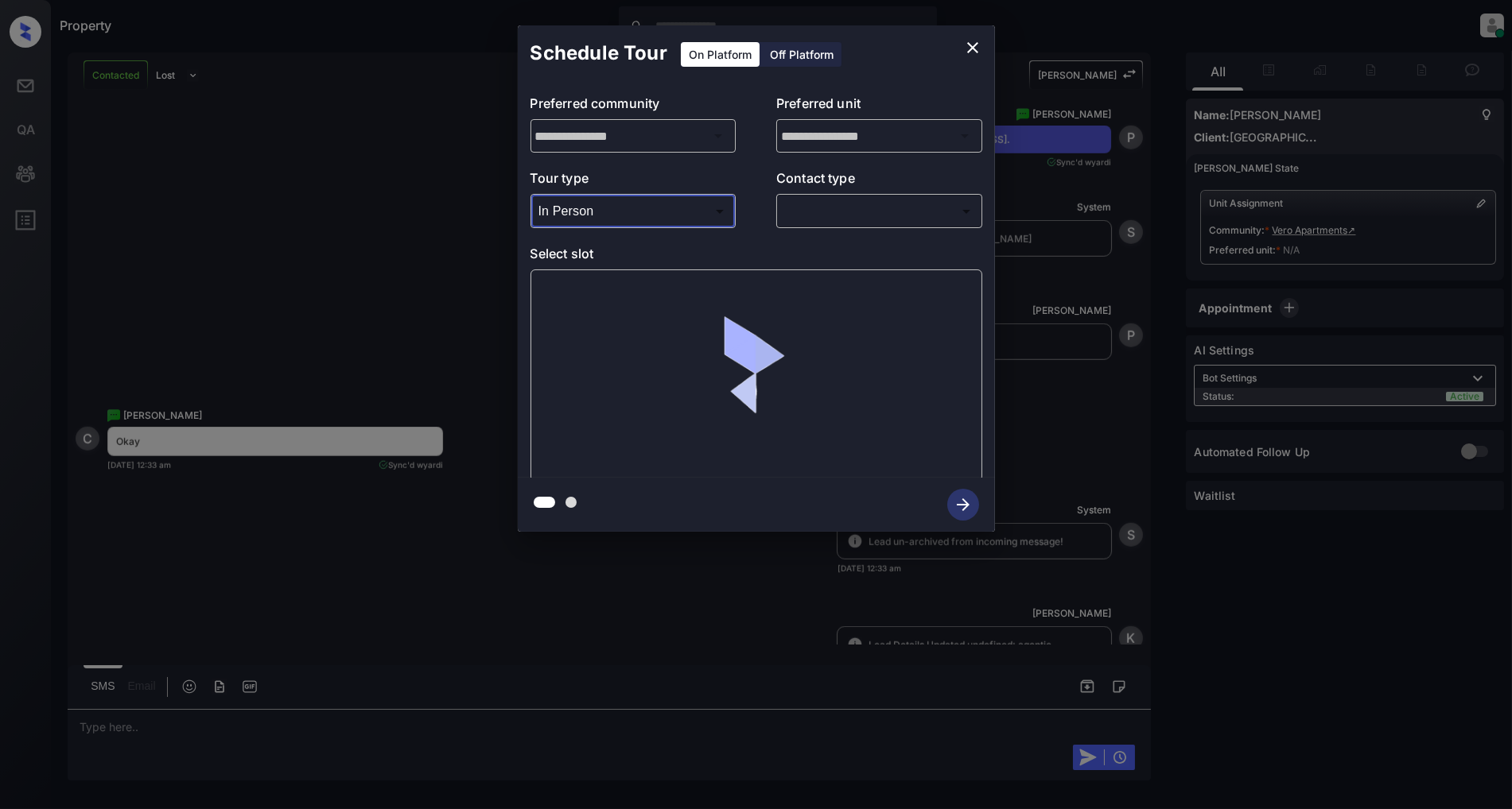
click at [863, 229] on div "**********" at bounding box center [756, 279] width 477 height 397
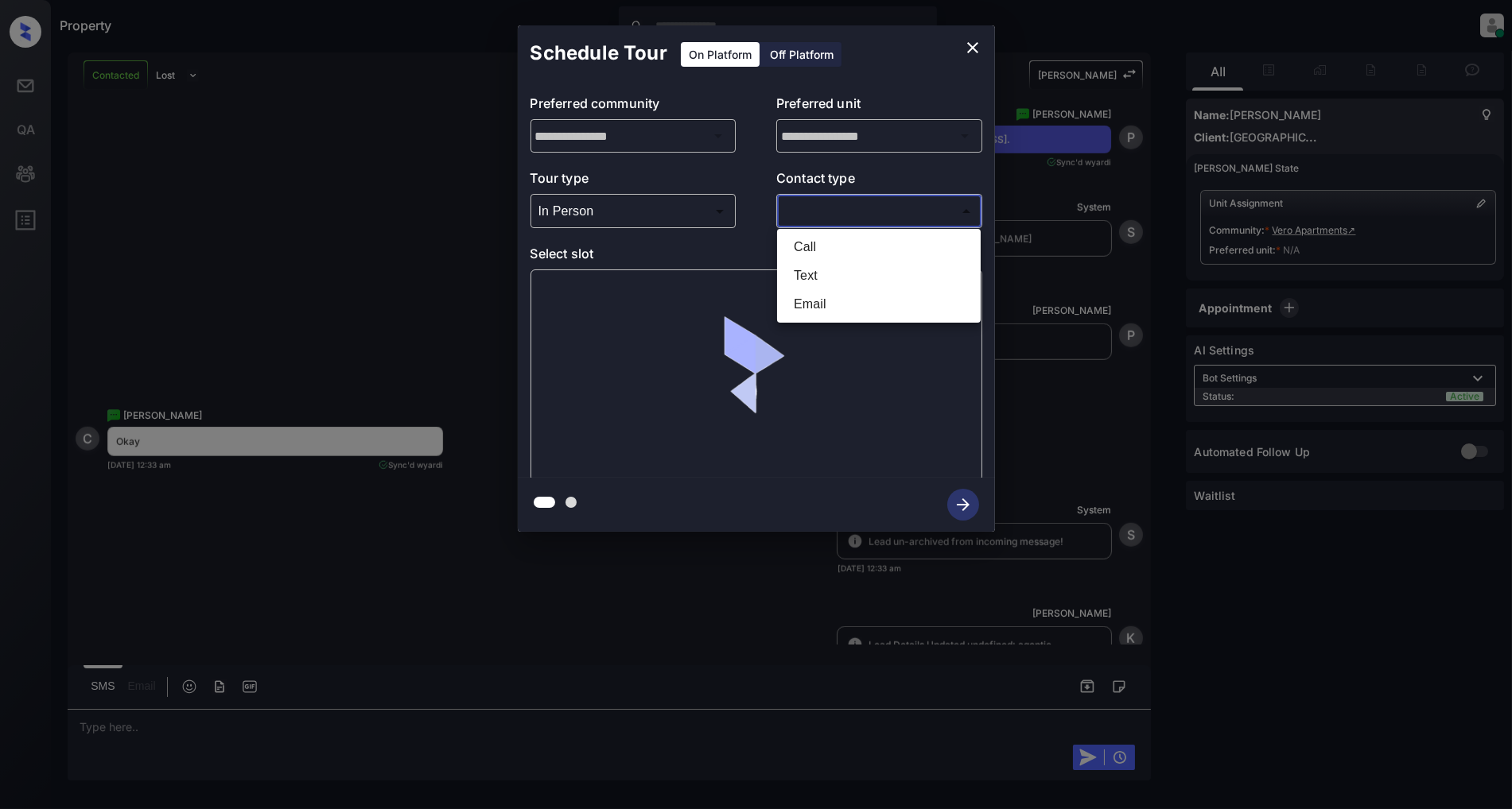
click at [859, 209] on body "Property Patrick Deasis Online Set yourself offline Set yourself on break Profi…" at bounding box center [756, 404] width 1512 height 809
click at [814, 272] on li "Text" at bounding box center [878, 276] width 195 height 29
type input "****"
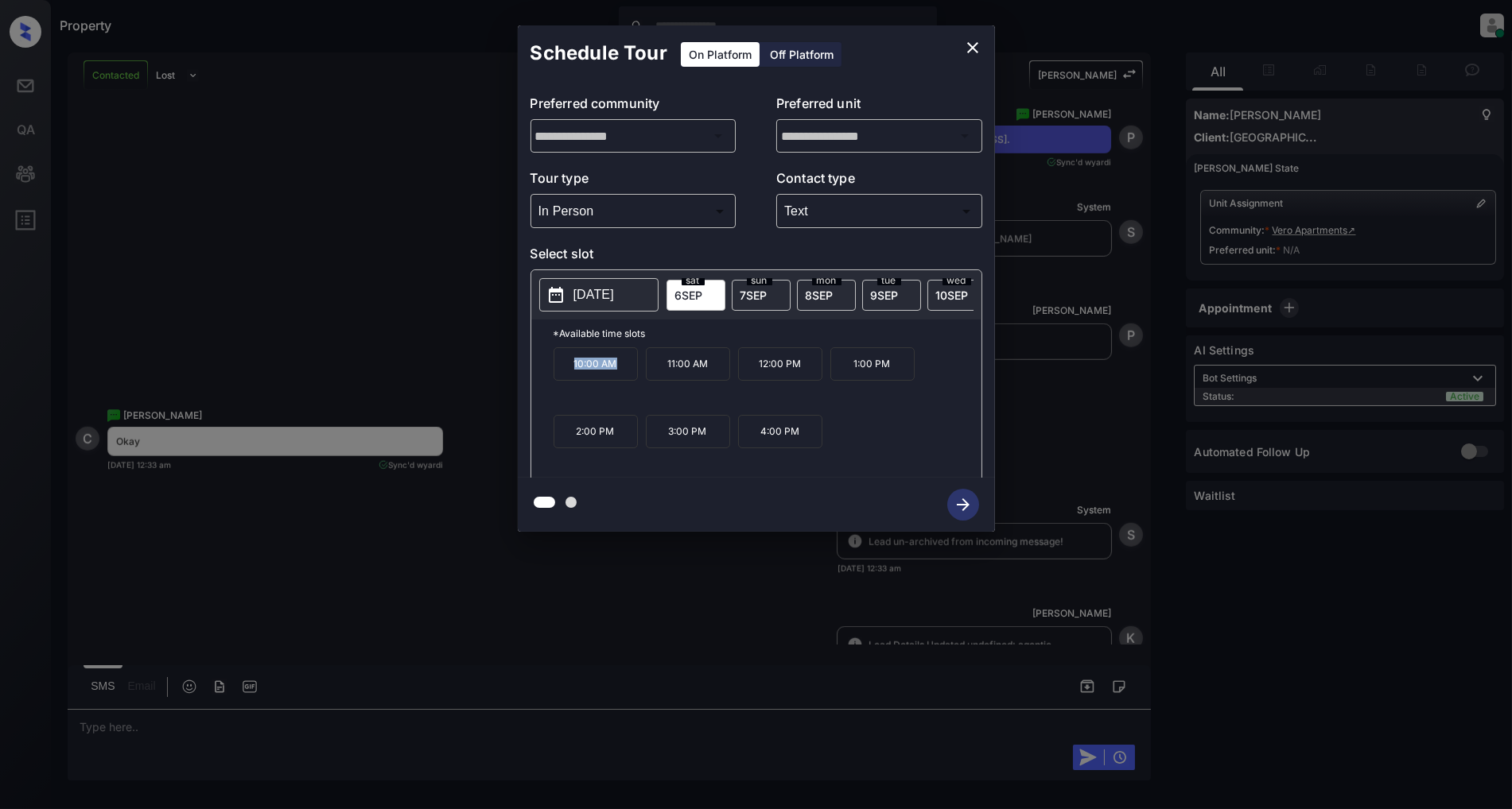
drag, startPoint x: 629, startPoint y: 378, endPoint x: 555, endPoint y: 376, distance: 74.0
click at [555, 376] on p "10:00 AM" at bounding box center [596, 364] width 84 height 33
copy p "10:00 AM"
drag, startPoint x: 807, startPoint y: 376, endPoint x: 752, endPoint y: 377, distance: 55.0
click at [752, 377] on p "12:00 PM" at bounding box center [780, 364] width 84 height 33
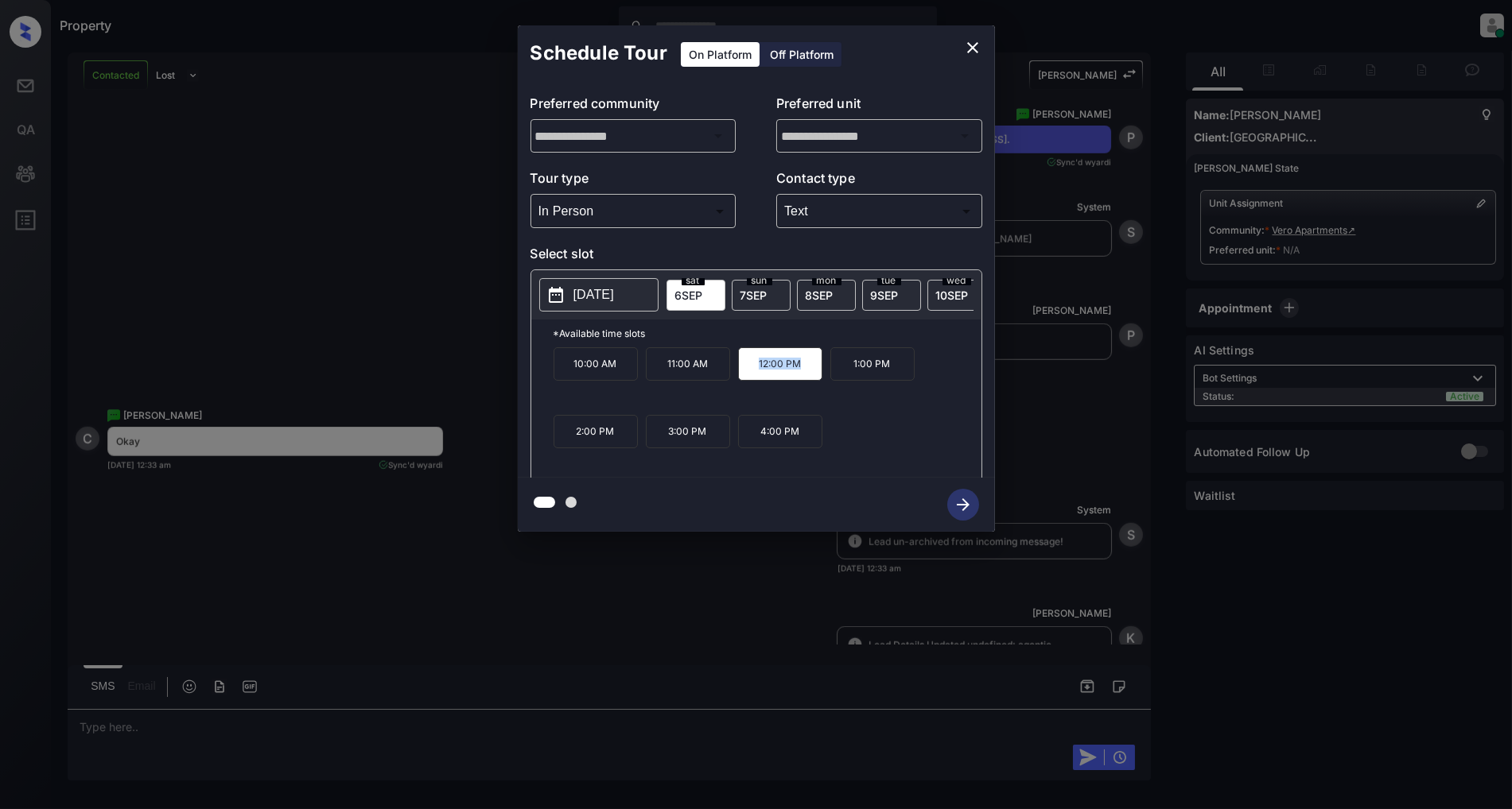
copy p "12:00 PM"
drag, startPoint x: 706, startPoint y: 447, endPoint x: 656, endPoint y: 447, distance: 50.0
click at [656, 447] on p "3:00 PM" at bounding box center [688, 432] width 84 height 33
copy p "3:00 PM"
click at [971, 46] on icon "close" at bounding box center [972, 48] width 19 height 19
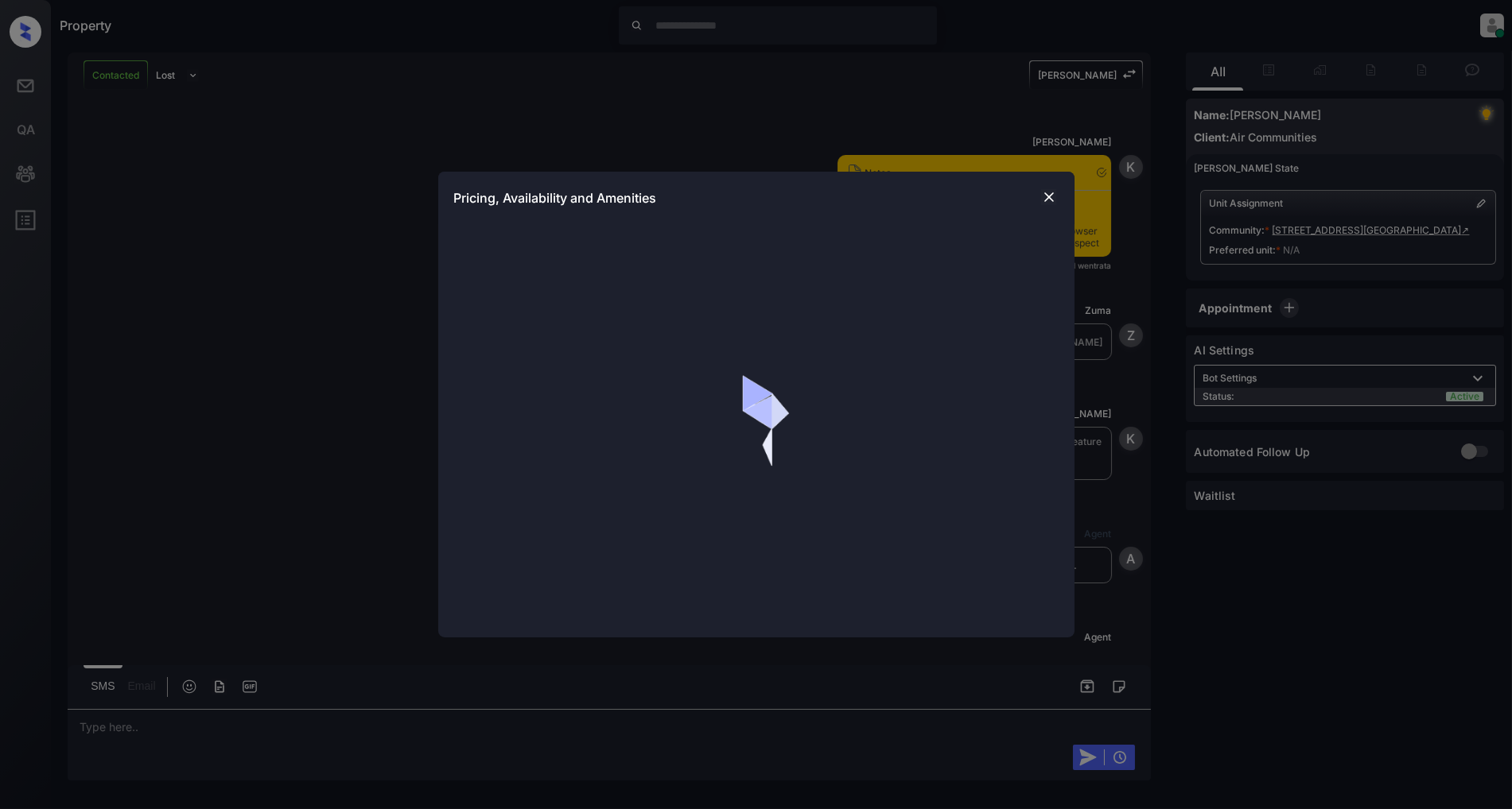
scroll to position [1181, 0]
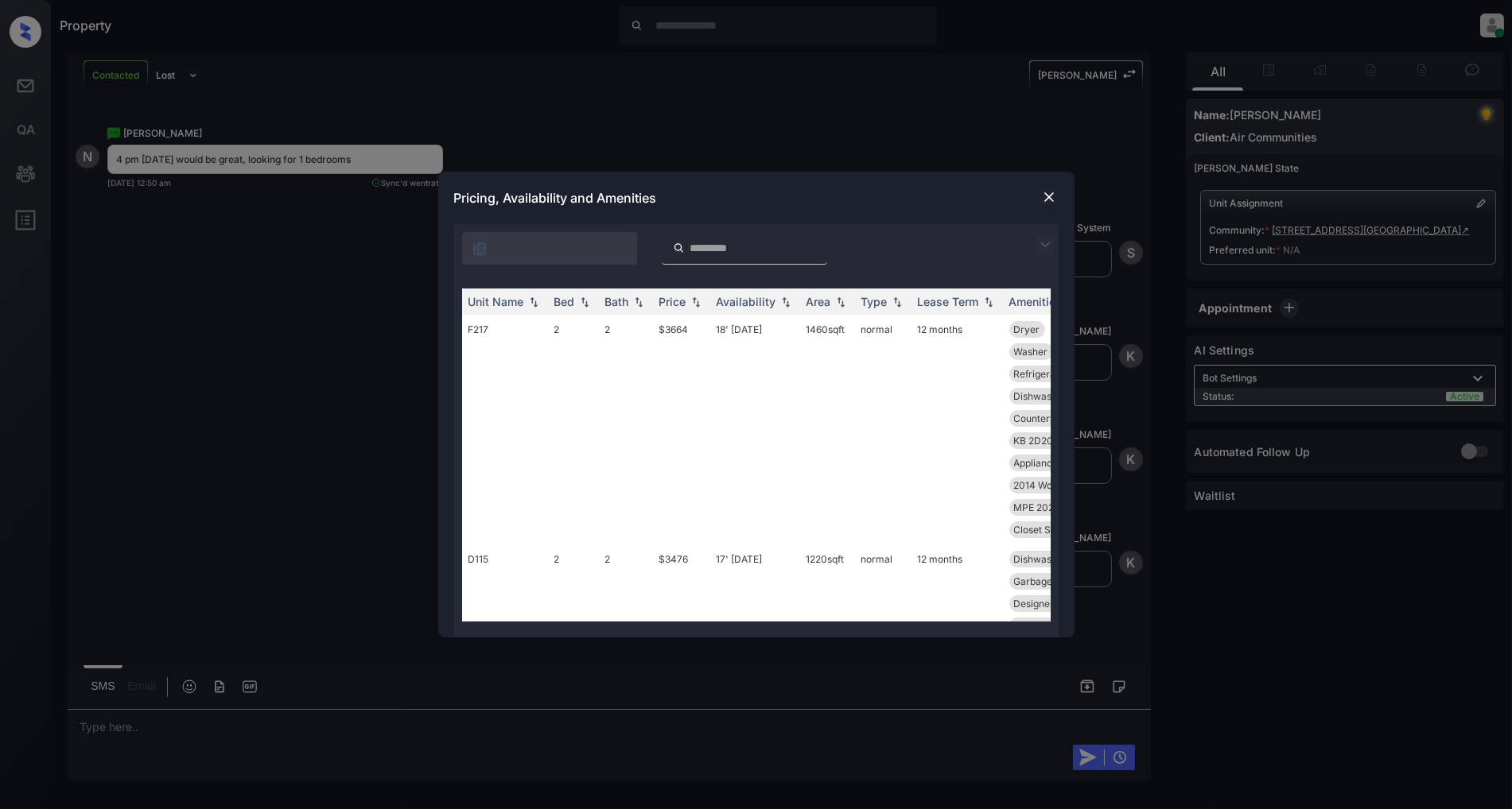
click at [900, 119] on div "**********" at bounding box center [756, 404] width 1512 height 809
click at [955, 159] on div "**********" at bounding box center [756, 404] width 1512 height 809
click at [1059, 202] on div "Pricing, Availability and Amenities" at bounding box center [756, 198] width 636 height 53
click at [1052, 200] on img at bounding box center [1049, 197] width 16 height 16
